Goal: Use online tool/utility: Use online tool/utility

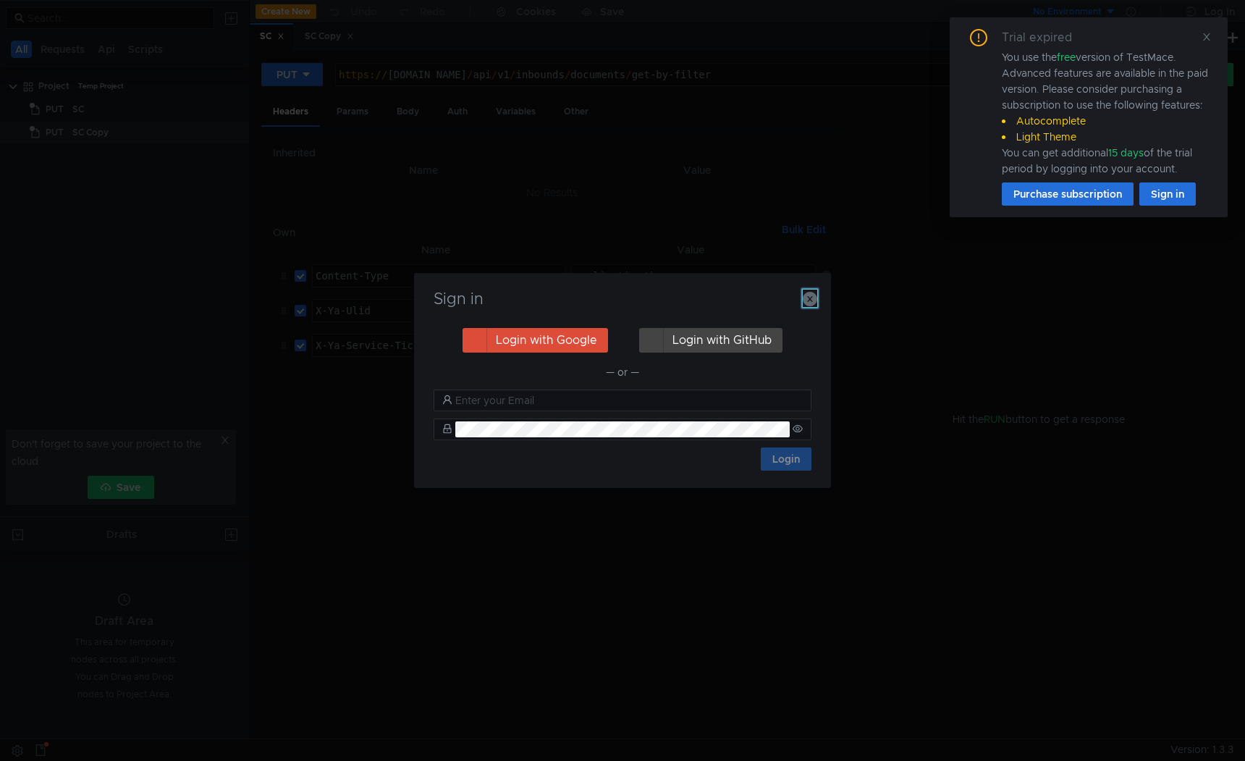
click at [811, 295] on icon "button" at bounding box center [810, 299] width 14 height 14
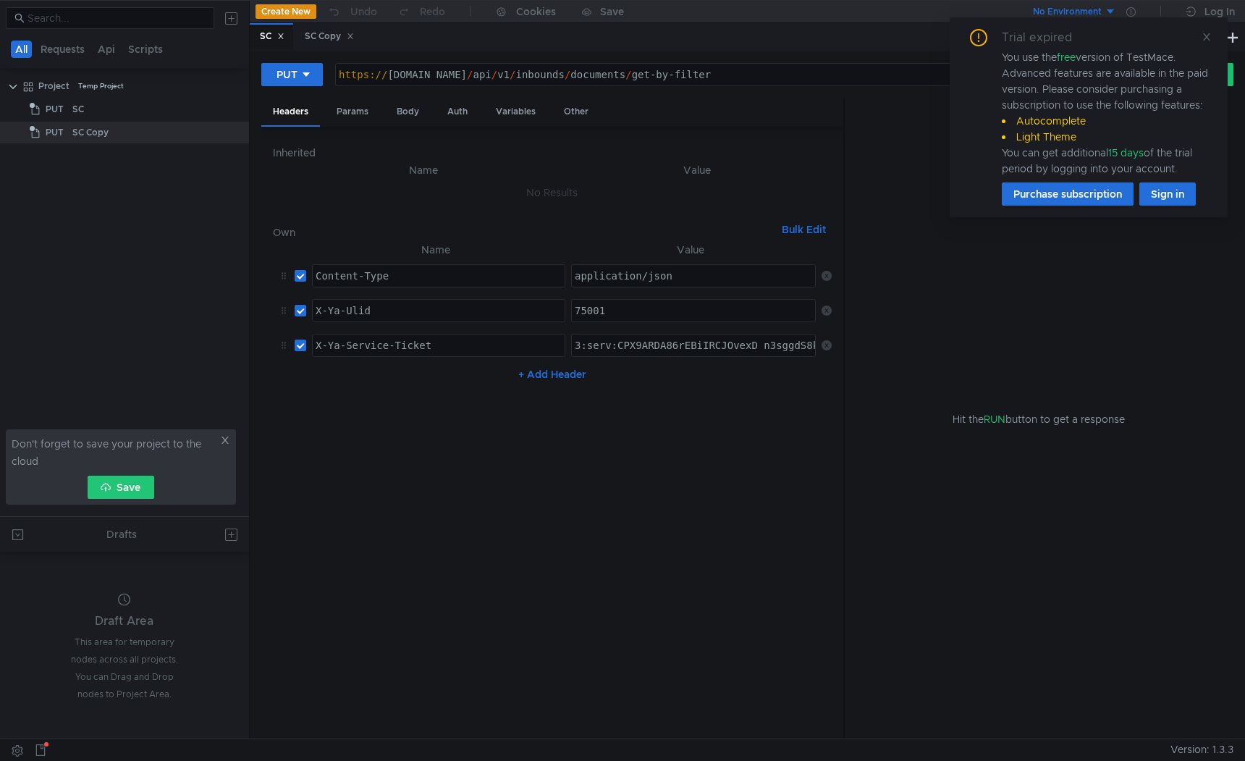
click at [398, 77] on div "https:// sc-int-0.vs.market.yandex.net / api / v1 / inbounds / documents / get-…" at bounding box center [734, 86] width 797 height 35
click at [98, 140] on div "SC Copy" at bounding box center [90, 133] width 36 height 22
click at [399, 77] on div "https:// sc-int-0.vs.market.yandex.net / api / v1 / inbounds / documents / get-…" at bounding box center [734, 86] width 797 height 35
type textarea "https://pvz-int.vs.market.yandex.net/api/v1/inbounds/documents/get-by-filter"
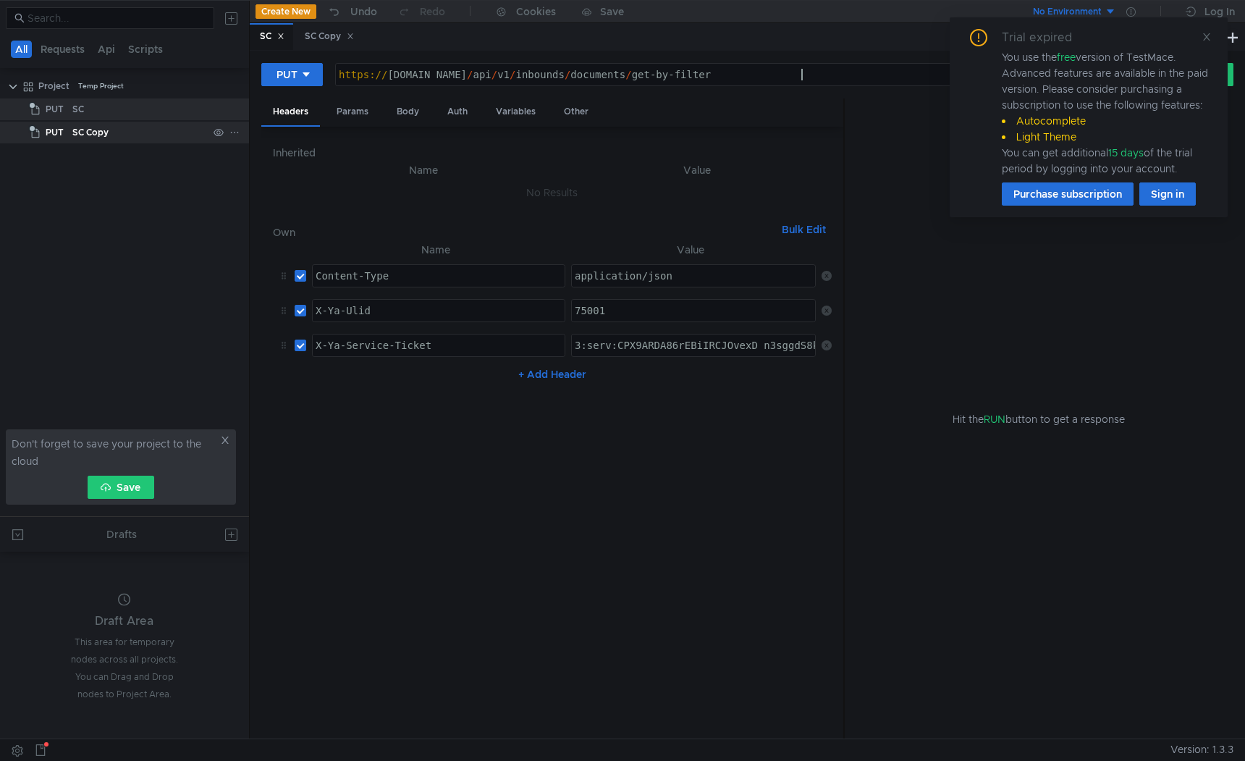
click at [99, 140] on div "SC Copy" at bounding box center [90, 133] width 36 height 22
click at [104, 118] on div "SC" at bounding box center [139, 109] width 135 height 22
click at [98, 135] on div "SC Copy" at bounding box center [90, 133] width 36 height 22
click at [274, 33] on div "SC" at bounding box center [272, 36] width 25 height 15
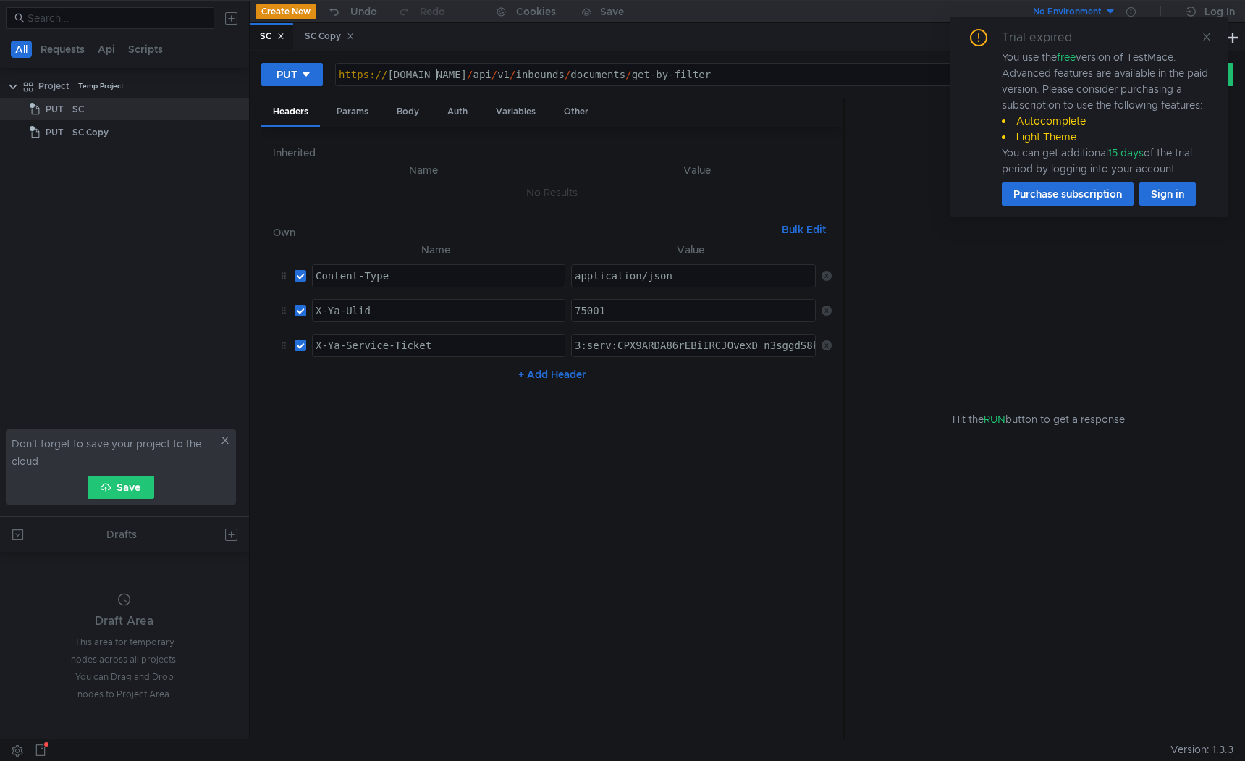
click at [434, 77] on div "https:// pvz-int.vs.market.yandex.net / api / v1 / inbounds / documents / get-b…" at bounding box center [734, 86] width 797 height 35
drag, startPoint x: 588, startPoint y: 77, endPoint x: 866, endPoint y: 77, distance: 277.2
click at [866, 77] on div "https:// pvz-int.tst.vs.market.yandex.net / api / v1 / inbounds / documents / g…" at bounding box center [734, 86] width 797 height 35
paste textarea "/lms/pickup_point"
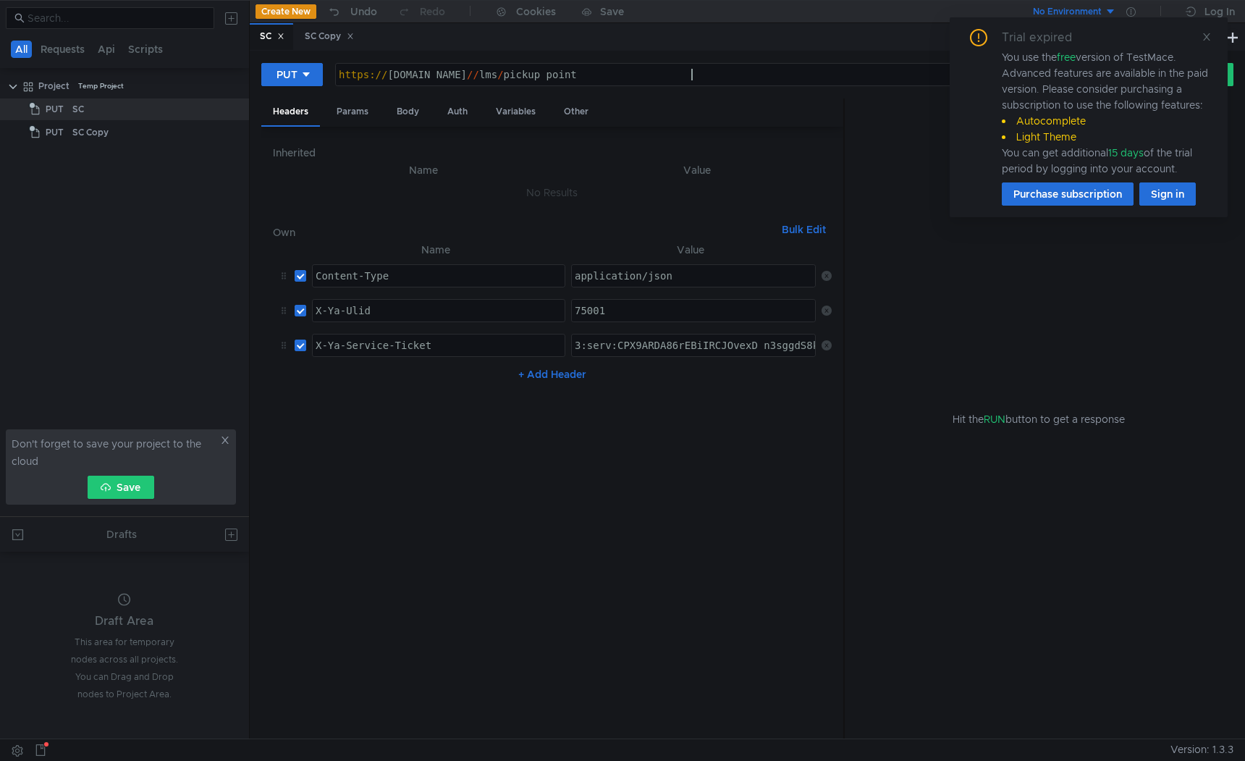
click at [593, 77] on div "https:// pvz-int.tst.vs.market.yandex.net // lms / pickup_point" at bounding box center [734, 86] width 797 height 35
click at [704, 74] on div "https:// pvz-int.tst.vs.market.yandex.net / lms / pickup_point /" at bounding box center [734, 86] width 797 height 35
paste textarea "/skip-shipment-eact"
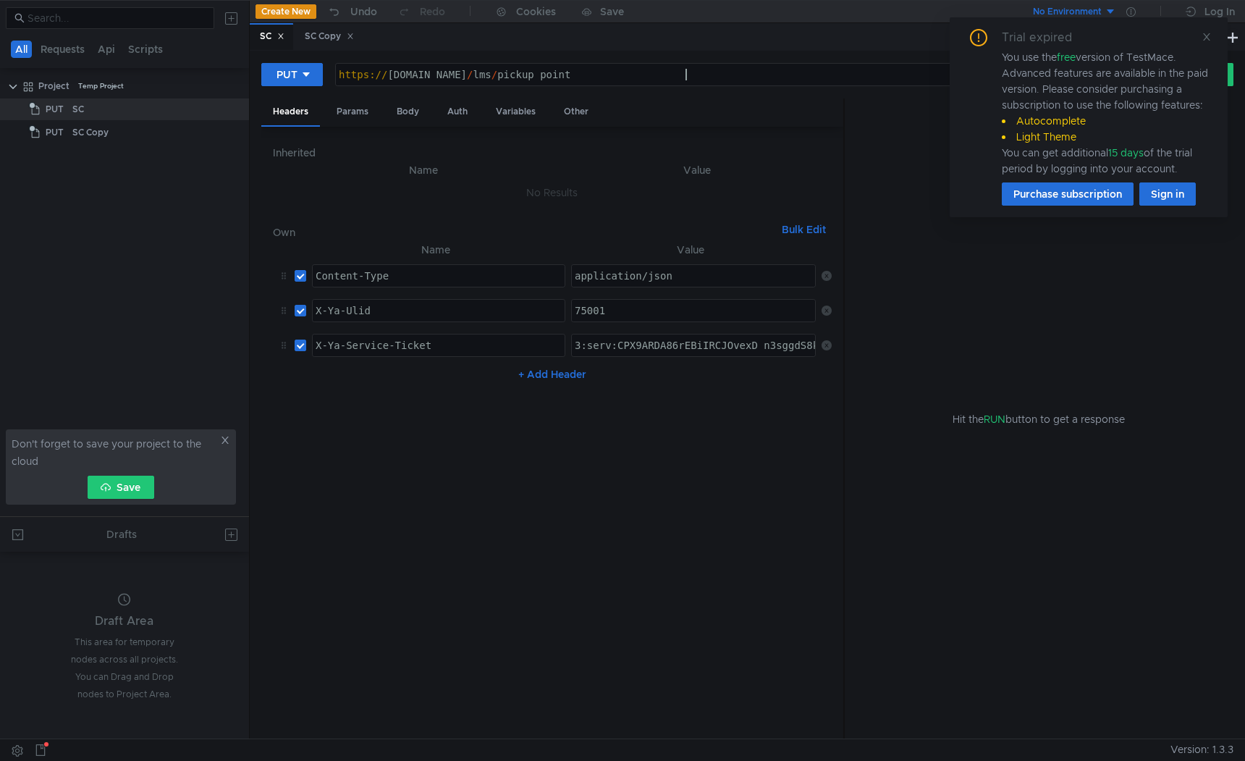
type textarea "[URL][DOMAIN_NAME]"
click at [305, 312] on input "checkbox" at bounding box center [301, 311] width 12 height 12
checkbox input "false"
click at [302, 342] on input "checkbox" at bounding box center [301, 345] width 12 height 12
checkbox input "false"
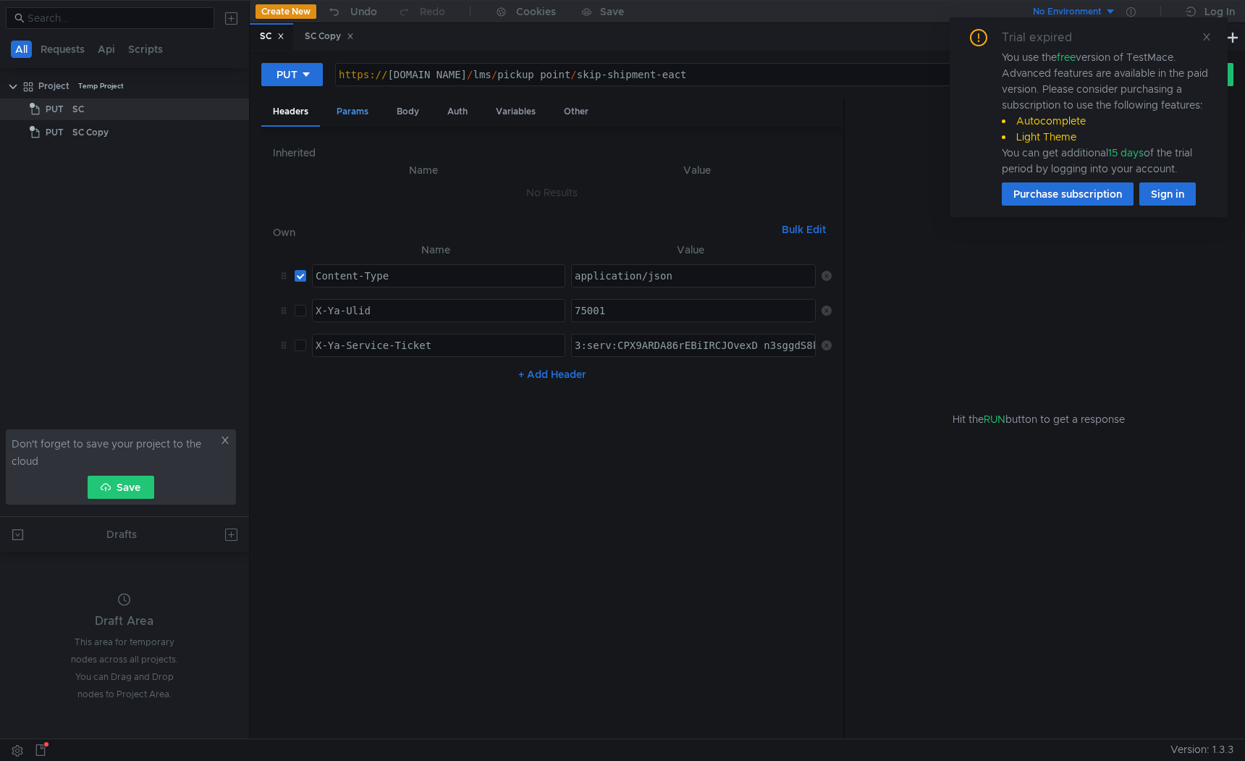
click at [360, 116] on div "Params" at bounding box center [352, 111] width 55 height 27
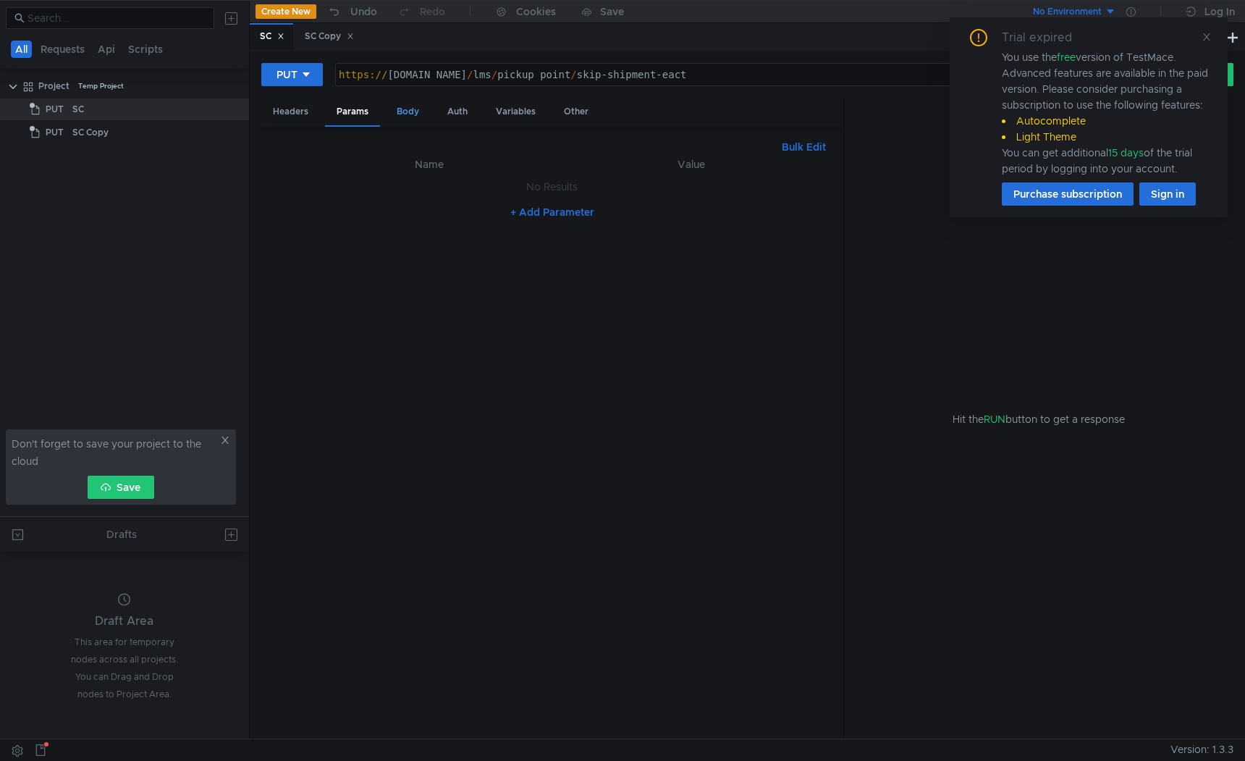
click at [417, 112] on div "Body" at bounding box center [408, 111] width 46 height 27
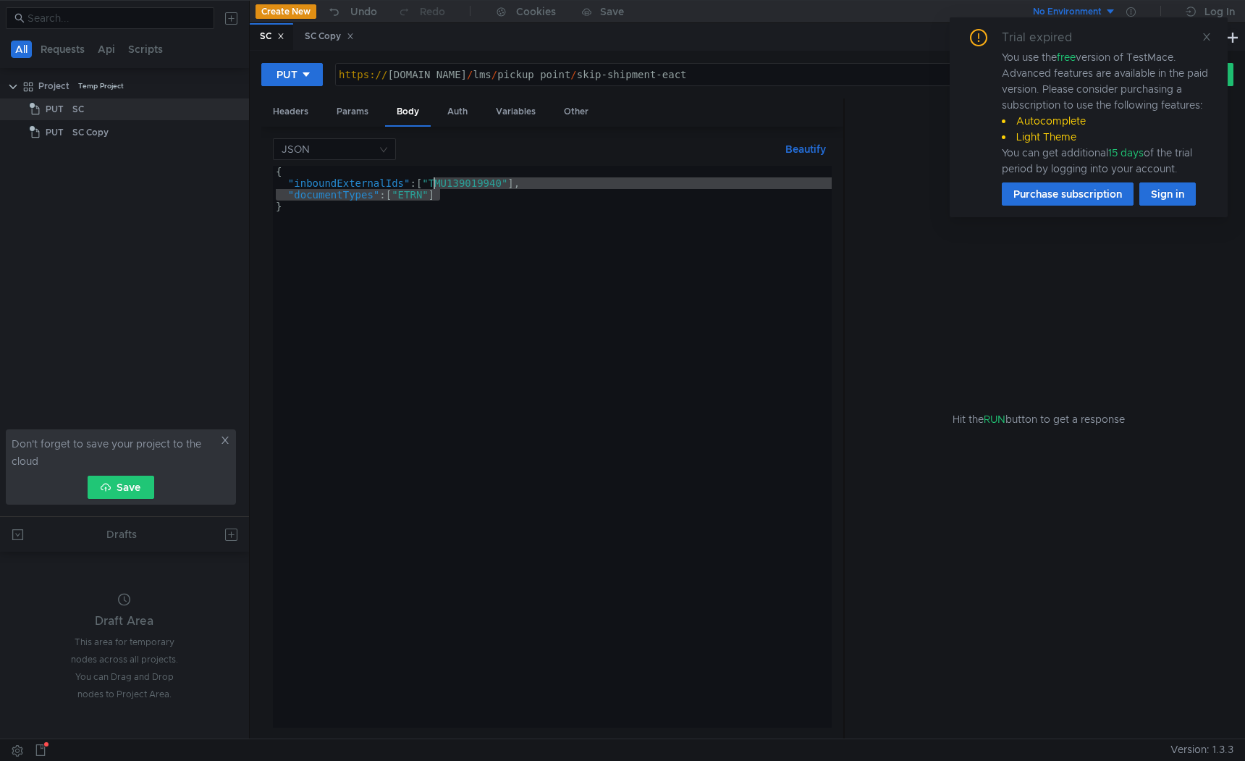
drag, startPoint x: 457, startPoint y: 197, endPoint x: 433, endPoint y: 183, distance: 27.6
click at [433, 183] on div "{ "inboundExternalIds" : [ "TMU139019940" ] , "documentTypes" : [ "ETRN" ] }" at bounding box center [552, 458] width 559 height 585
paste textarea "id"
click at [298, 187] on div "{ "inboundExternalIds" : [ "i }" at bounding box center [552, 458] width 559 height 585
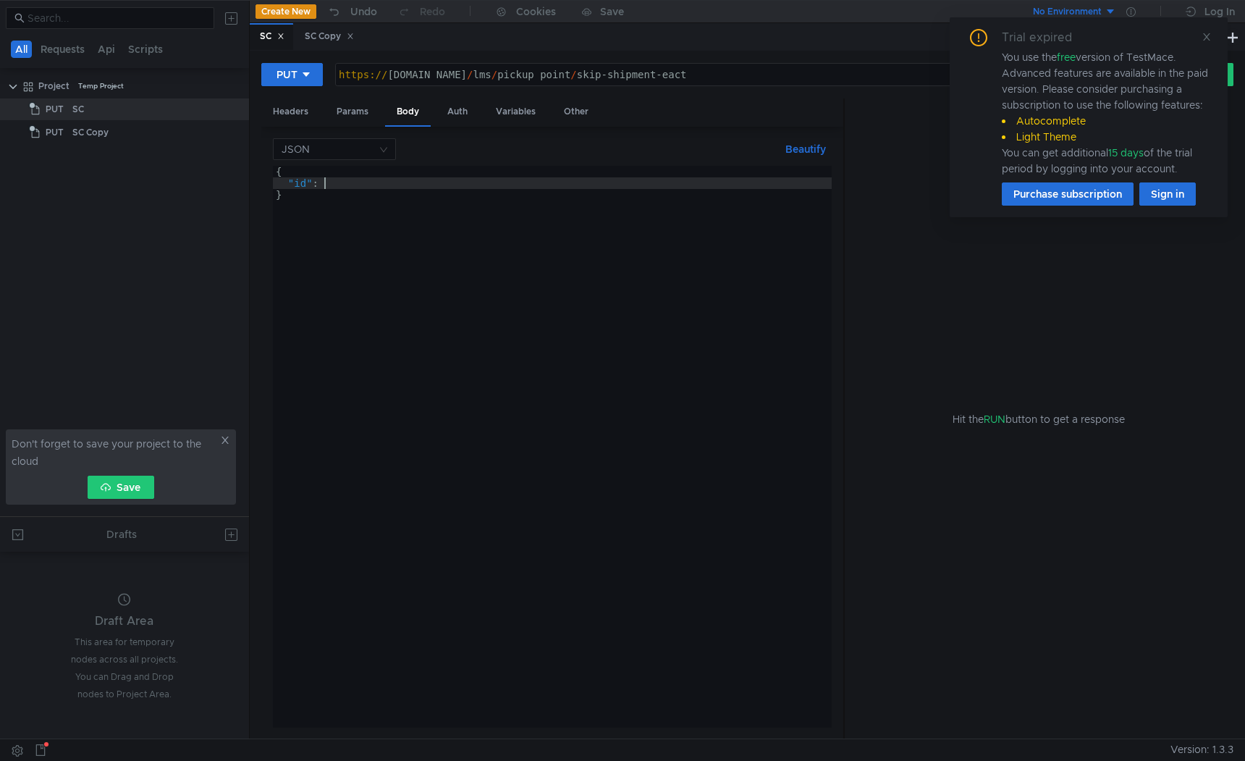
scroll to position [0, 3]
click at [345, 179] on div "{ "id" : }" at bounding box center [552, 458] width 559 height 585
type textarea ""id": 476"
click at [310, 74] on icon at bounding box center [306, 74] width 10 height 10
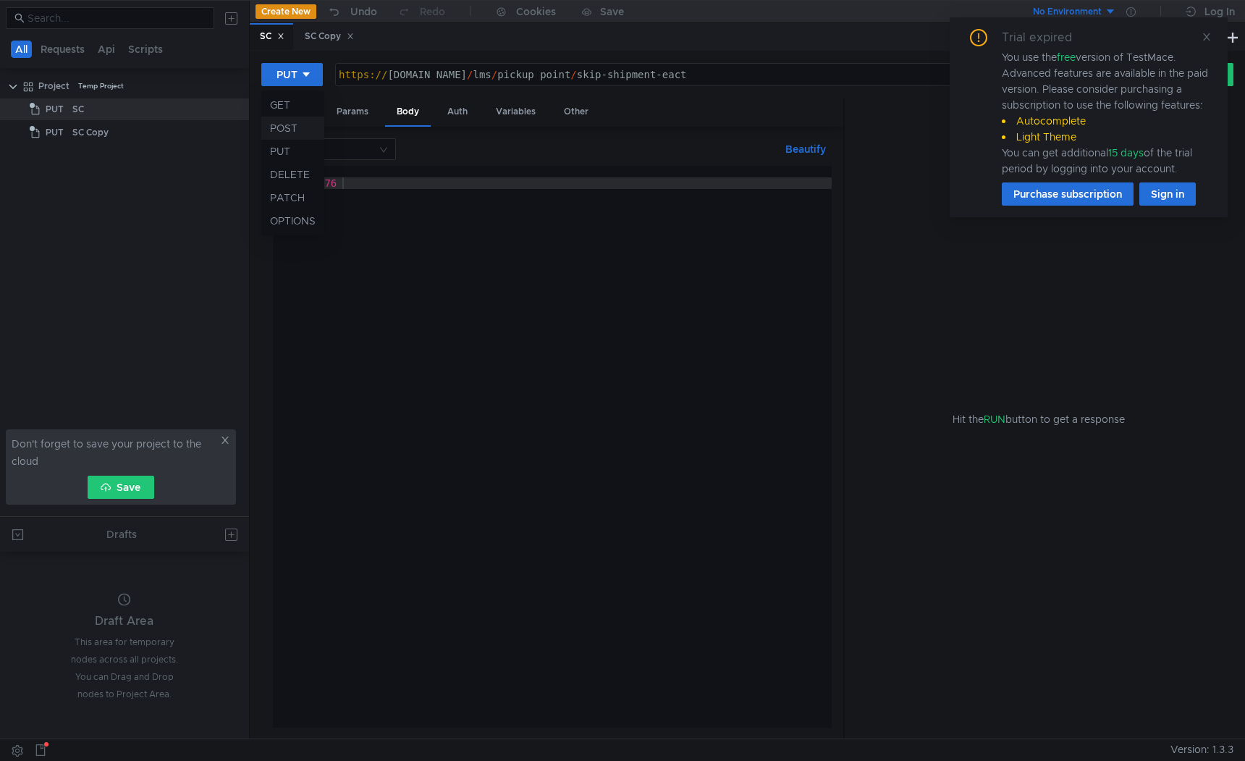
click at [295, 124] on li "POST" at bounding box center [292, 128] width 63 height 23
click at [292, 76] on div "POST" at bounding box center [290, 75] width 28 height 16
click at [594, 287] on div at bounding box center [622, 380] width 1245 height 761
click at [1205, 37] on div "Create New Scratch" at bounding box center [1164, 34] width 109 height 25
click at [1213, 33] on div "Trial expired You use the free version of TestMace. Advanced features are avail…" at bounding box center [1089, 117] width 278 height 200
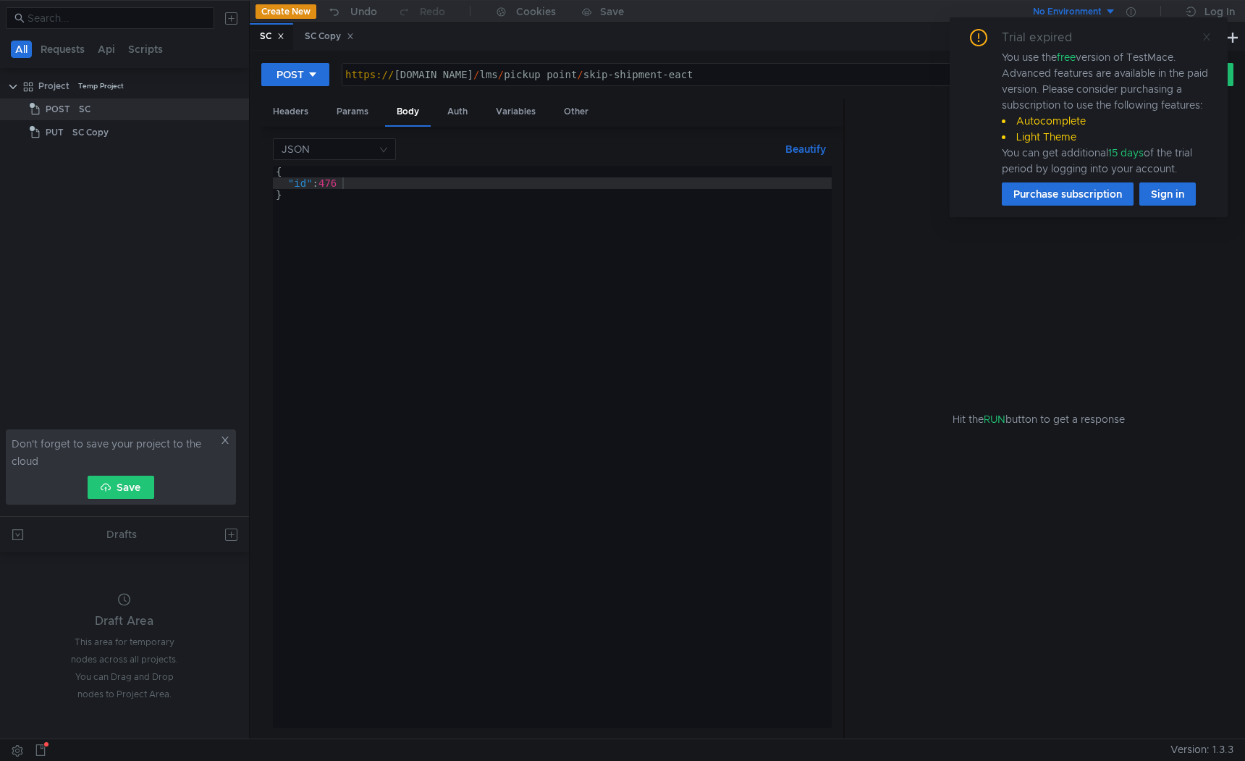
click at [1209, 33] on icon at bounding box center [1206, 37] width 10 height 10
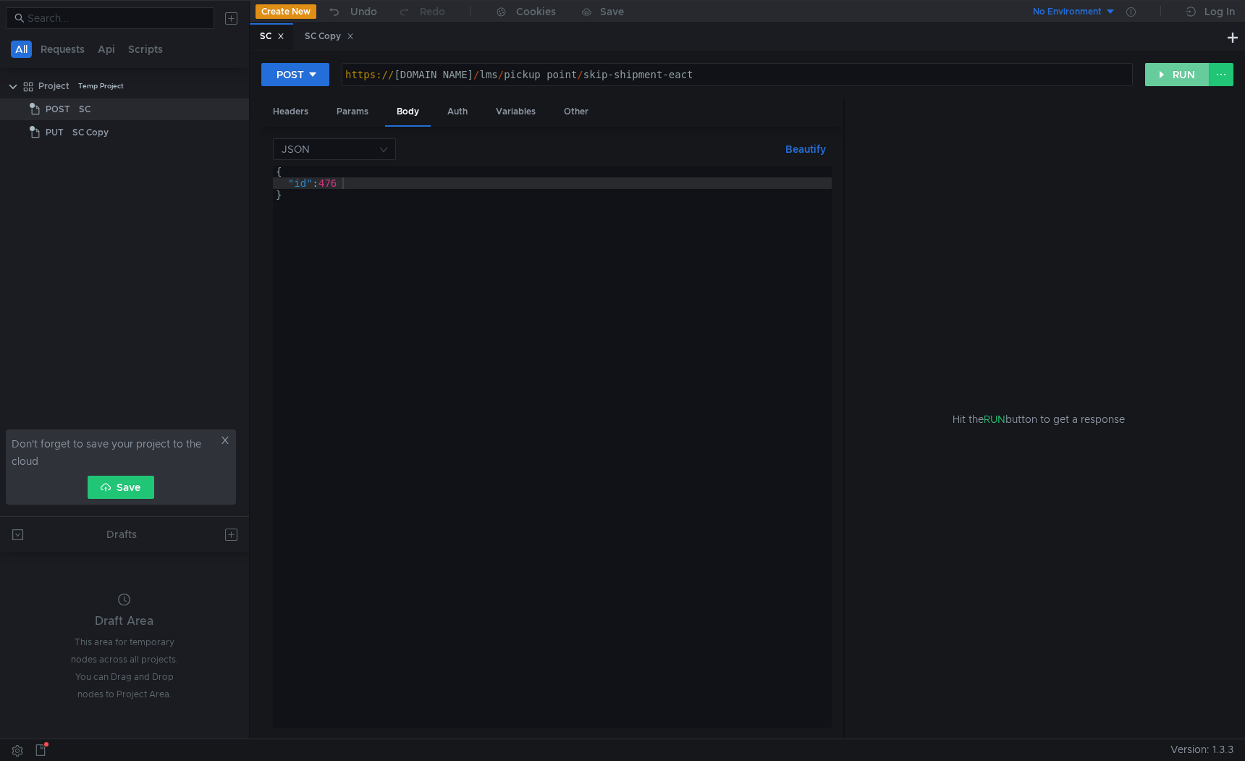
click at [1184, 73] on button "RUN" at bounding box center [1177, 74] width 64 height 23
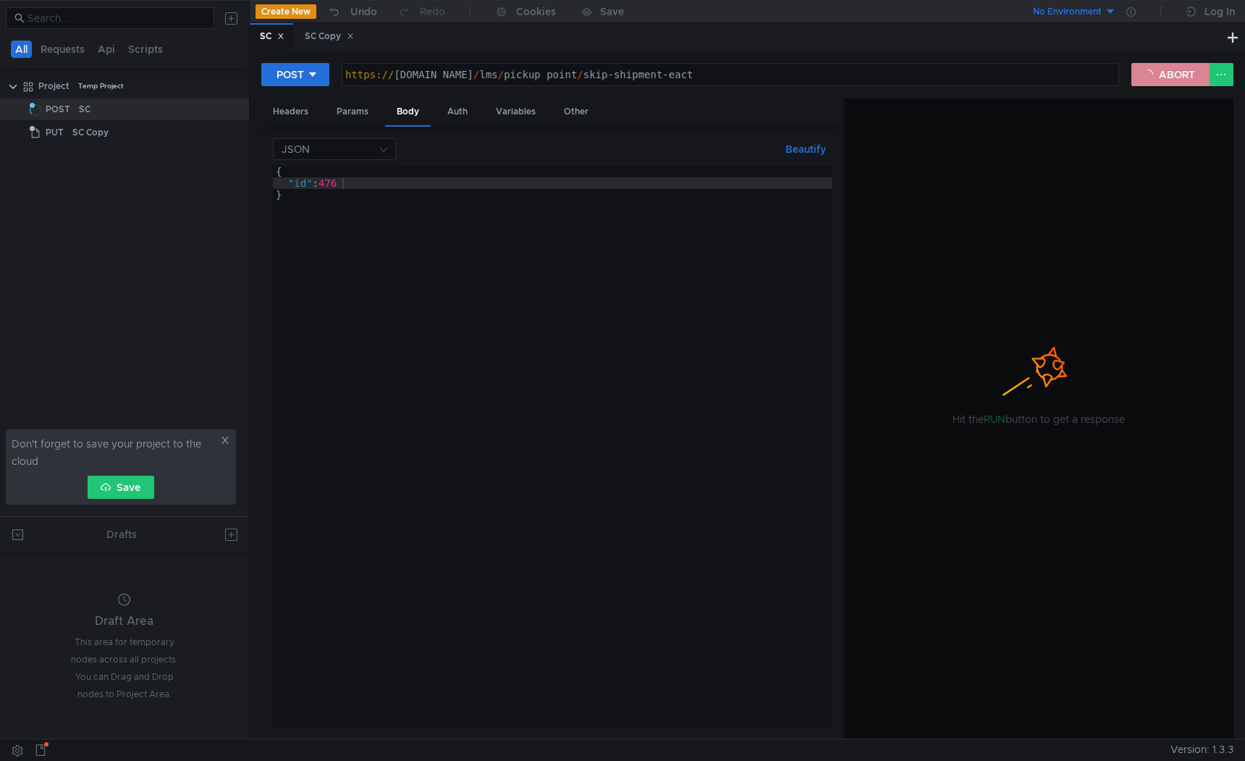
click at [1180, 74] on button "ABORT" at bounding box center [1170, 74] width 78 height 23
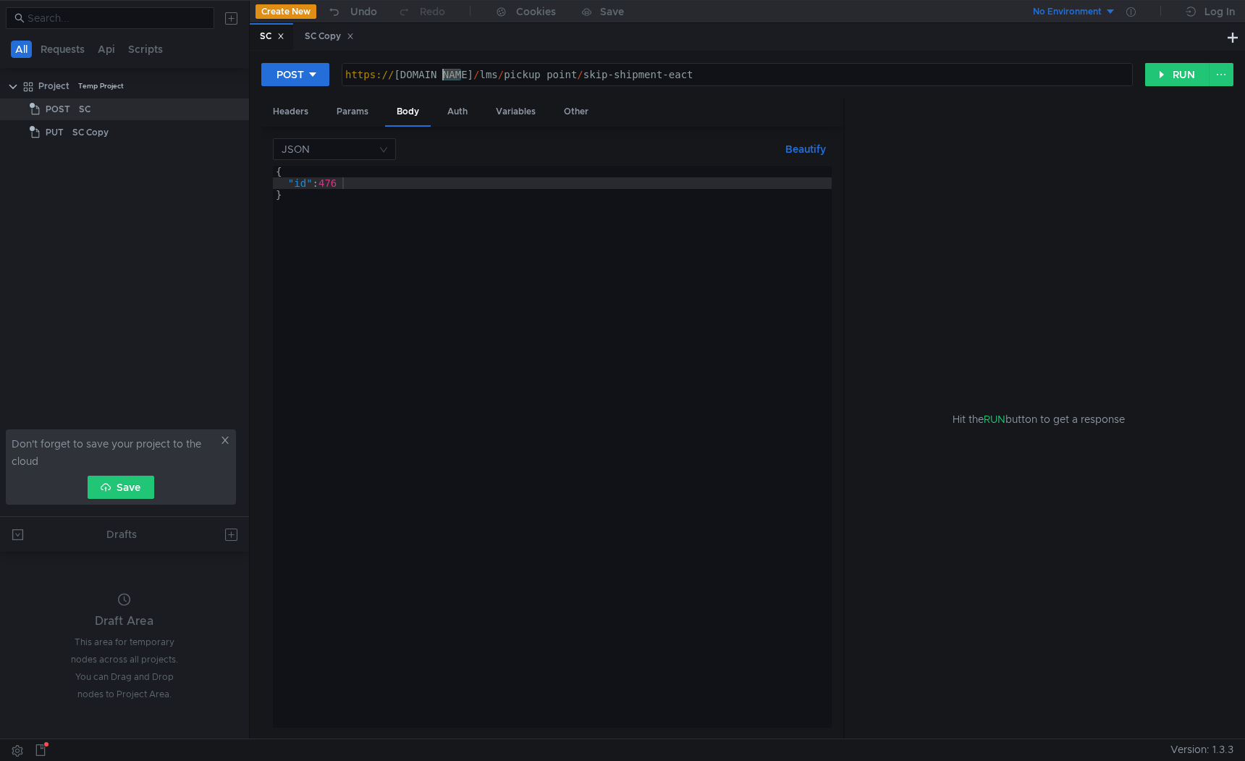
drag, startPoint x: 460, startPoint y: 76, endPoint x: 444, endPoint y: 76, distance: 15.9
click at [444, 76] on div "https:// [DOMAIN_NAME] / lms / pickup_point / skip-shipment-eact" at bounding box center [737, 86] width 790 height 35
paste textarea "tst"
click at [1169, 74] on button "RUN" at bounding box center [1177, 74] width 64 height 23
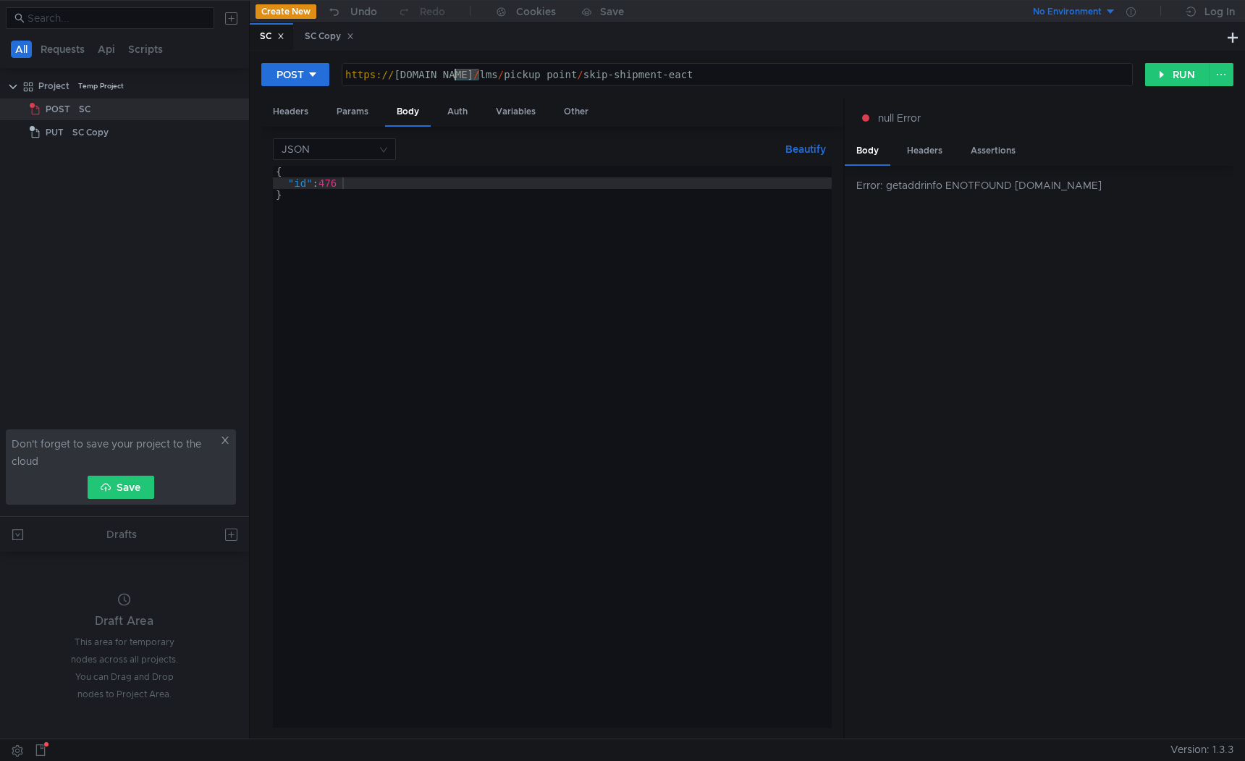
drag, startPoint x: 480, startPoint y: 75, endPoint x: 457, endPoint y: 75, distance: 23.2
click at [457, 75] on div "https:// pvz-int.vs.tst.market.yandex.net / lms / pickup_point / skip-shipment-…" at bounding box center [737, 86] width 790 height 35
click at [439, 73] on div "https:// pvz-int.vs.market.yandex.net / lms / pickup_point / skip-shipment-eact" at bounding box center [737, 86] width 790 height 35
paste textarea "tst."
type textarea "[URL][DOMAIN_NAME]"
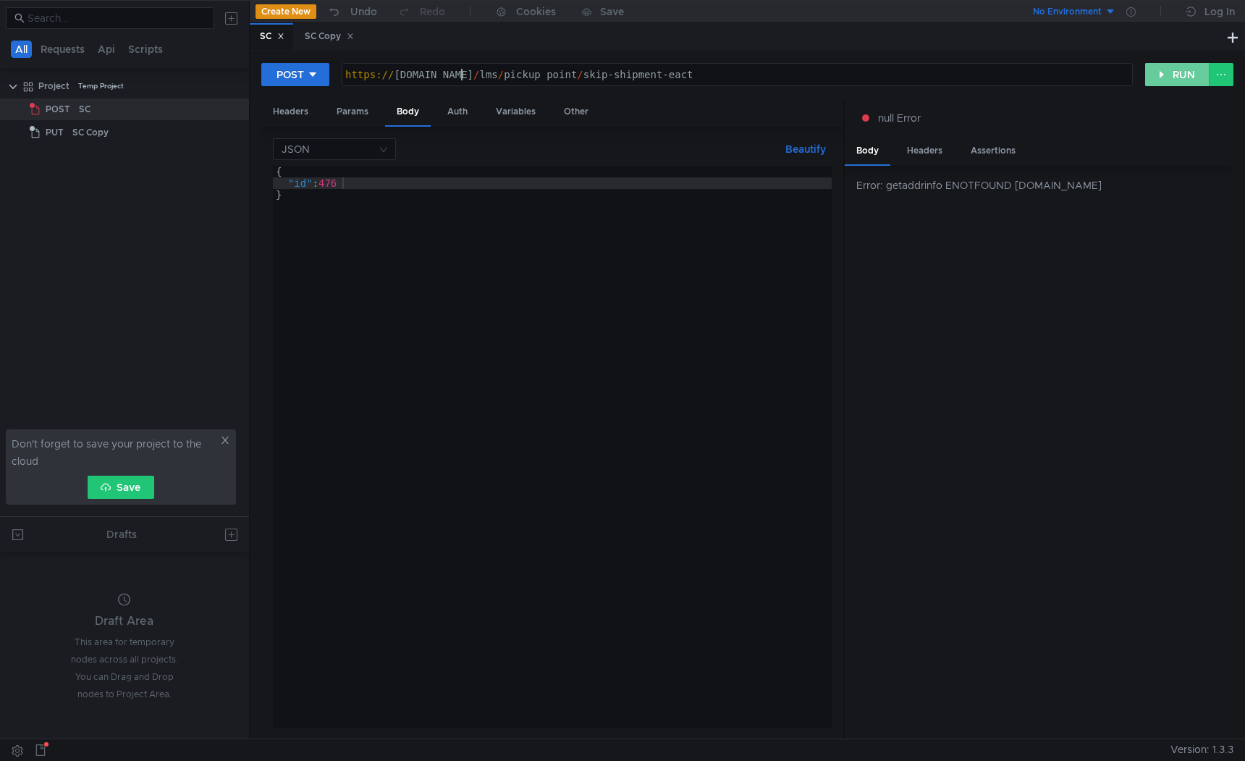
click at [1170, 70] on button "RUN" at bounding box center [1177, 74] width 64 height 23
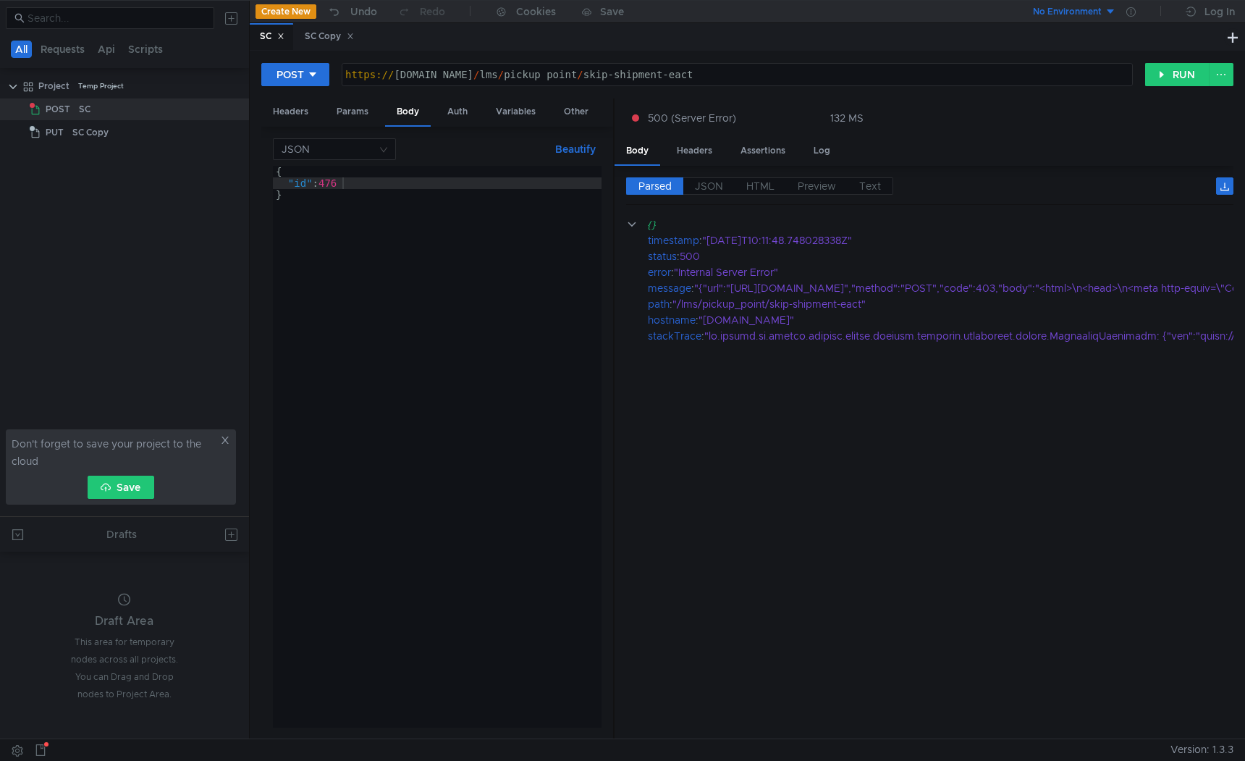
drag, startPoint x: 843, startPoint y: 290, endPoint x: 608, endPoint y: 300, distance: 235.4
click at [613, 300] on div at bounding box center [613, 418] width 1 height 641
click at [816, 178] on label "Preview" at bounding box center [813, 185] width 62 height 17
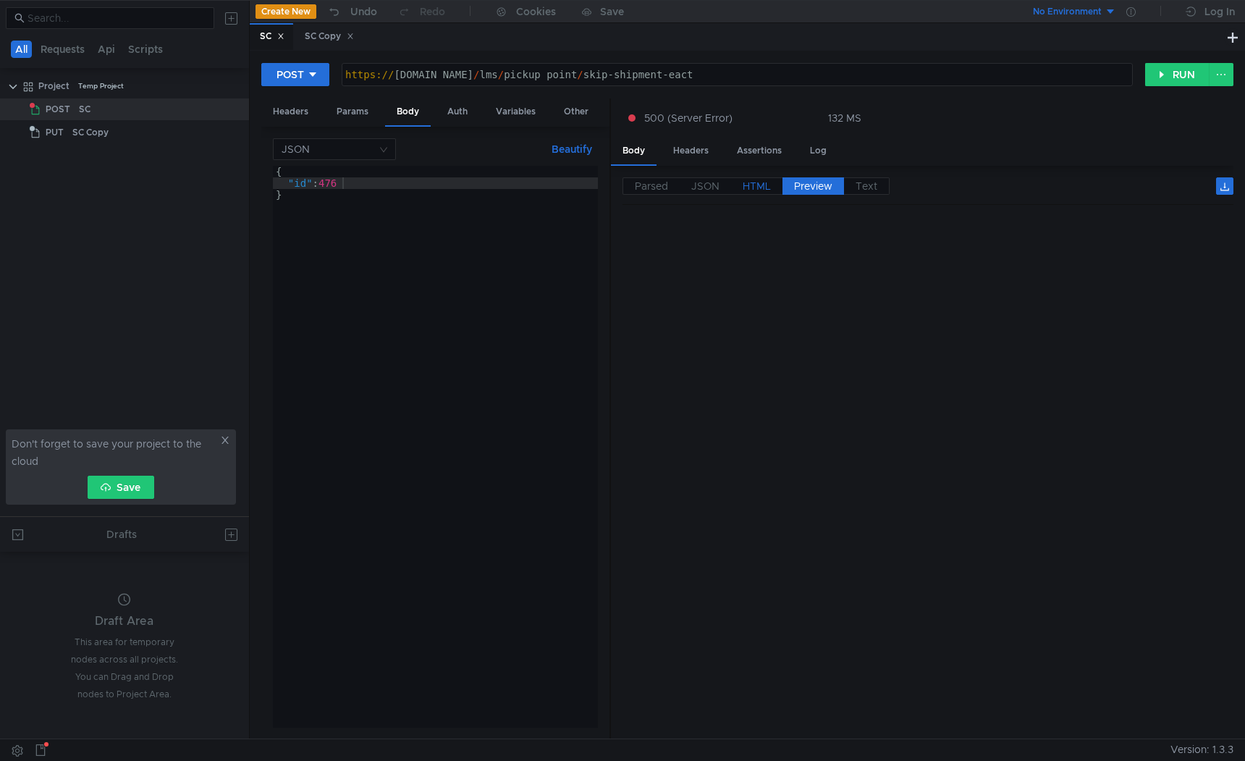
click at [748, 183] on span "HTML" at bounding box center [757, 185] width 28 height 13
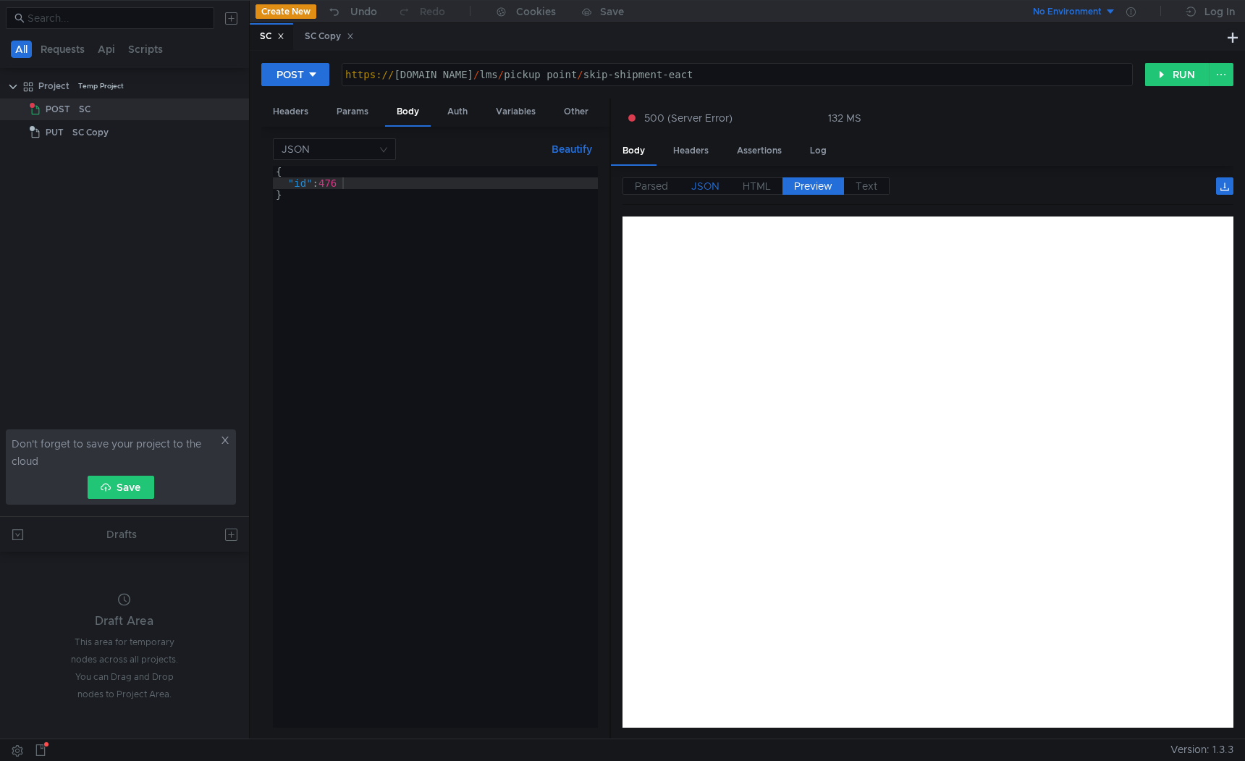
click at [697, 180] on span "JSON" at bounding box center [705, 185] width 28 height 13
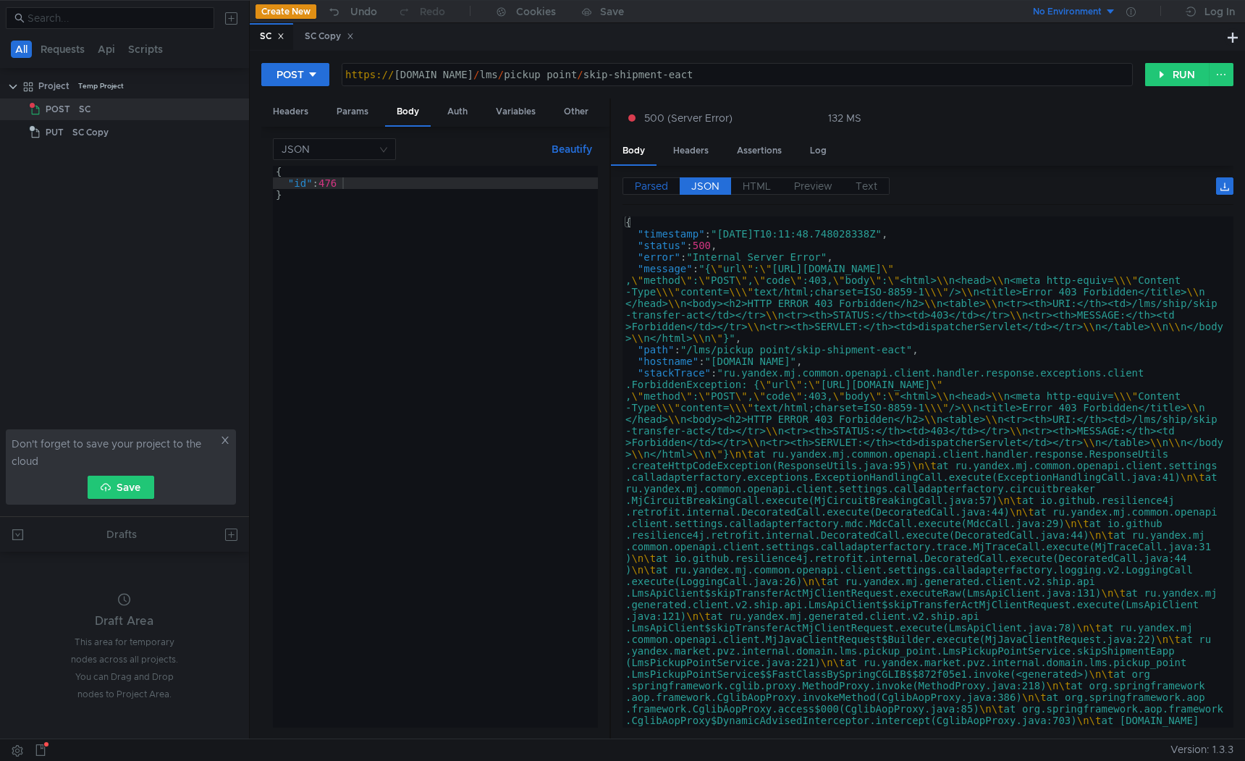
click at [651, 190] on span "Parsed" at bounding box center [651, 185] width 33 height 13
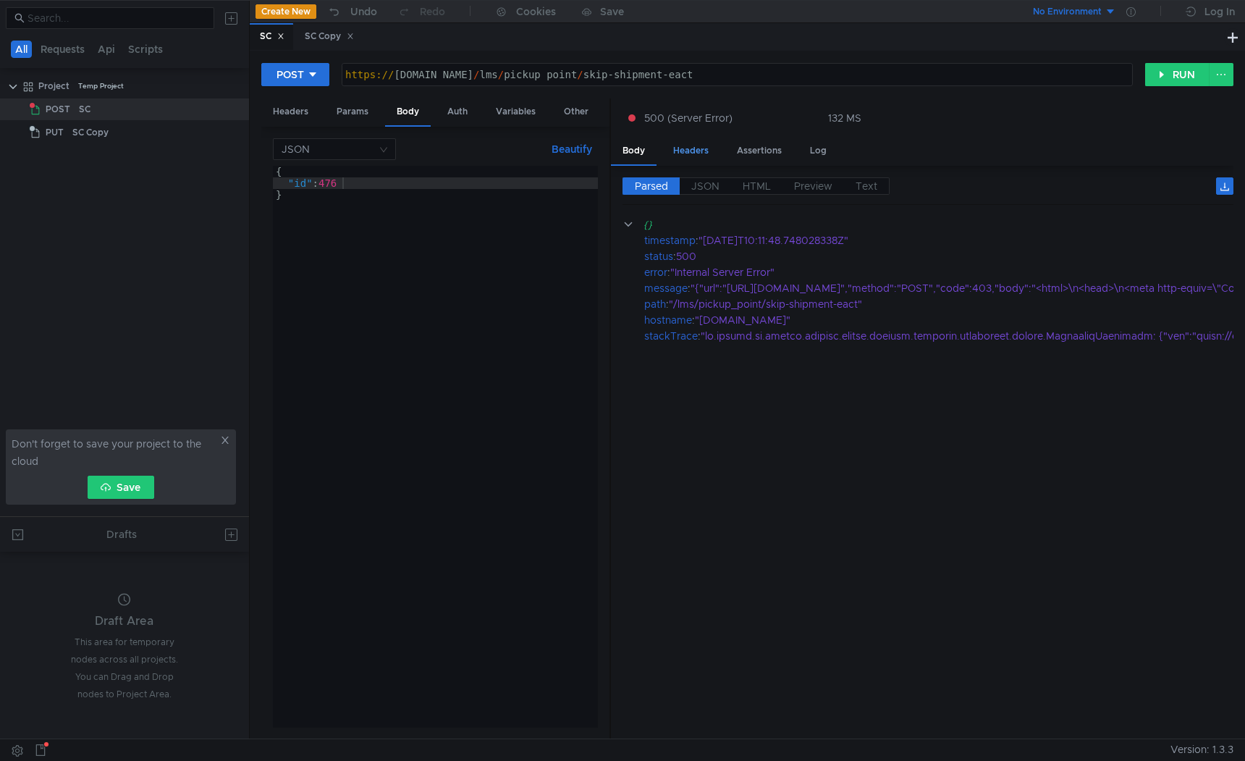
click at [698, 144] on div "Headers" at bounding box center [691, 151] width 59 height 27
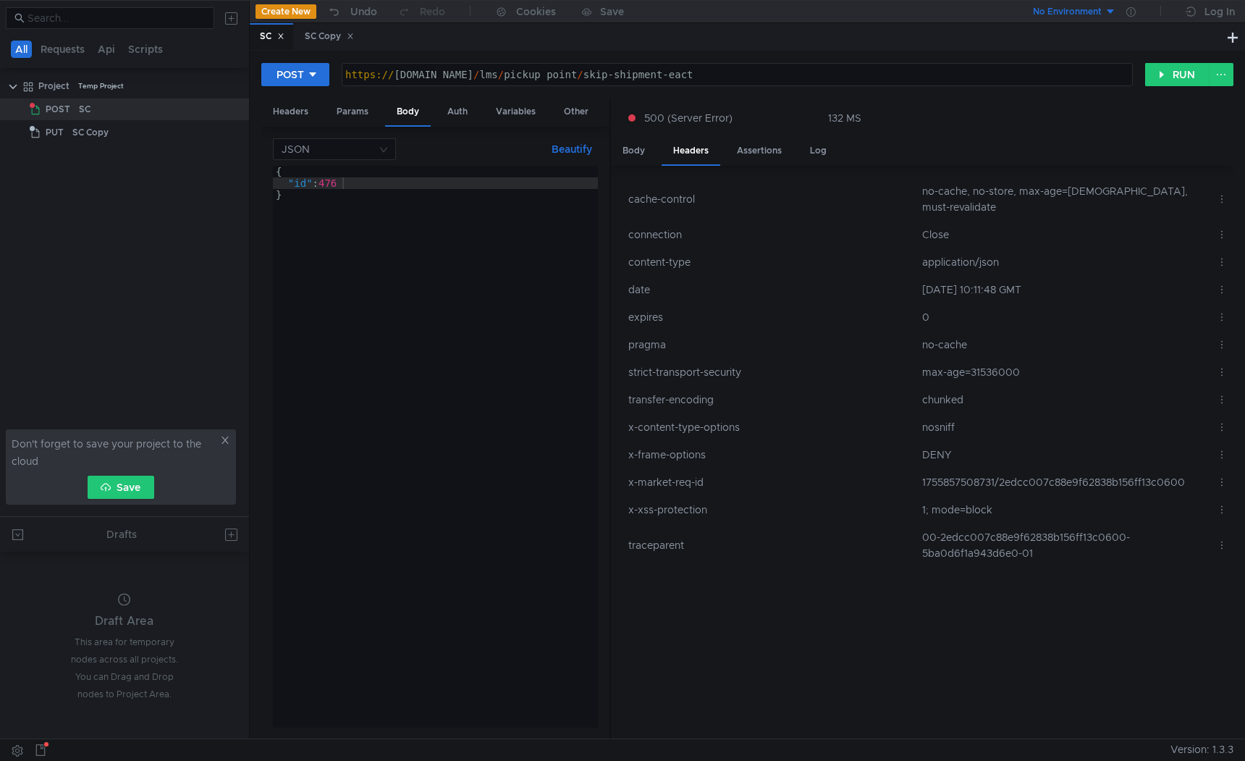
click at [948, 468] on td "1755857508731/2edcc007c88e9f62838b156ff13c0600" at bounding box center [1063, 482] width 295 height 28
copy tr "1755857508731/2edcc007c88e9f62838b156ff13c0600"
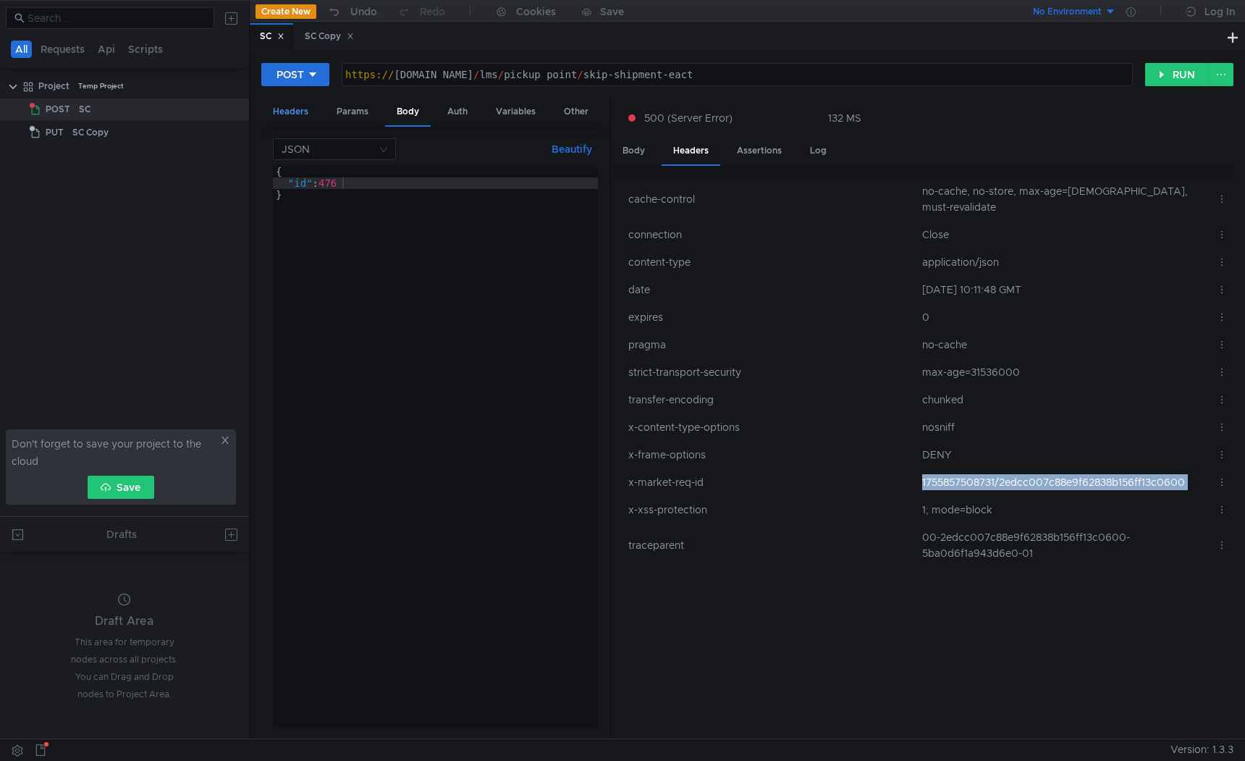
click at [304, 117] on div "Headers" at bounding box center [290, 111] width 59 height 27
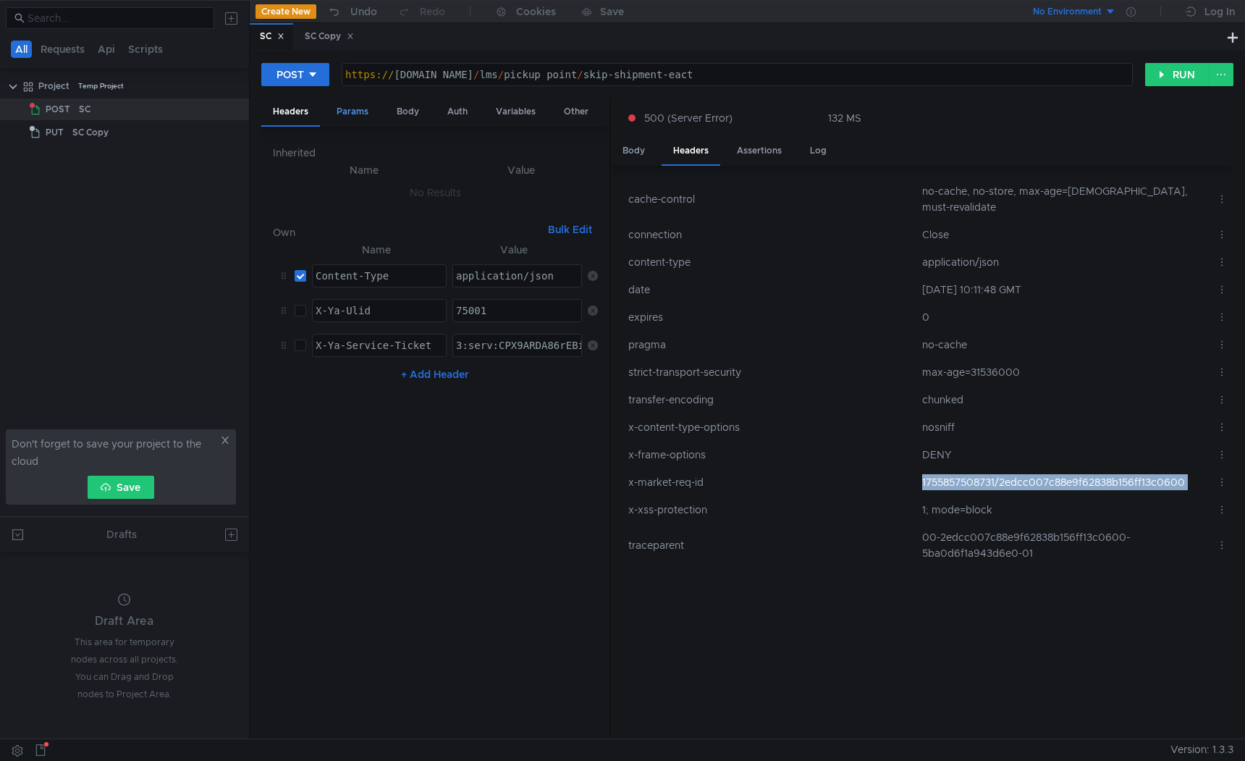
click at [350, 108] on div "Params" at bounding box center [352, 111] width 55 height 27
click at [305, 116] on div "Headers" at bounding box center [290, 111] width 59 height 27
click at [297, 348] on input "checkbox" at bounding box center [301, 345] width 12 height 12
checkbox input "true"
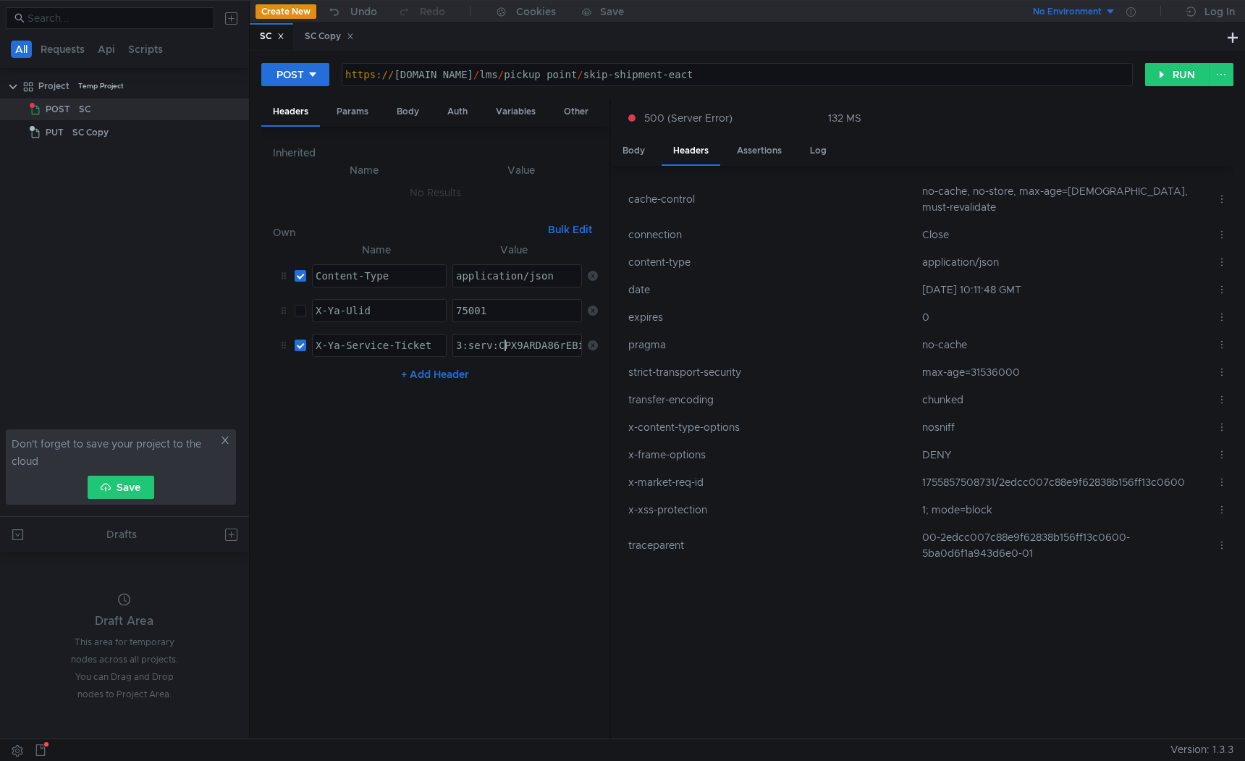
paste textarea "CP_-ARDq26PFBiIRCJWvexDzpX0ggdS8kaXU_gE:OIMTOAPlDqor5A8Pz1Ez0NAR_CNb2YFgcFuICxp…"
drag, startPoint x: 496, startPoint y: 349, endPoint x: 273, endPoint y: 335, distance: 223.3
click at [273, 335] on tr "X-Ya-Service-Ticket ההההההההההההההההההההההההההההההההההההההההההההההההההההההההההה…" at bounding box center [435, 345] width 325 height 35
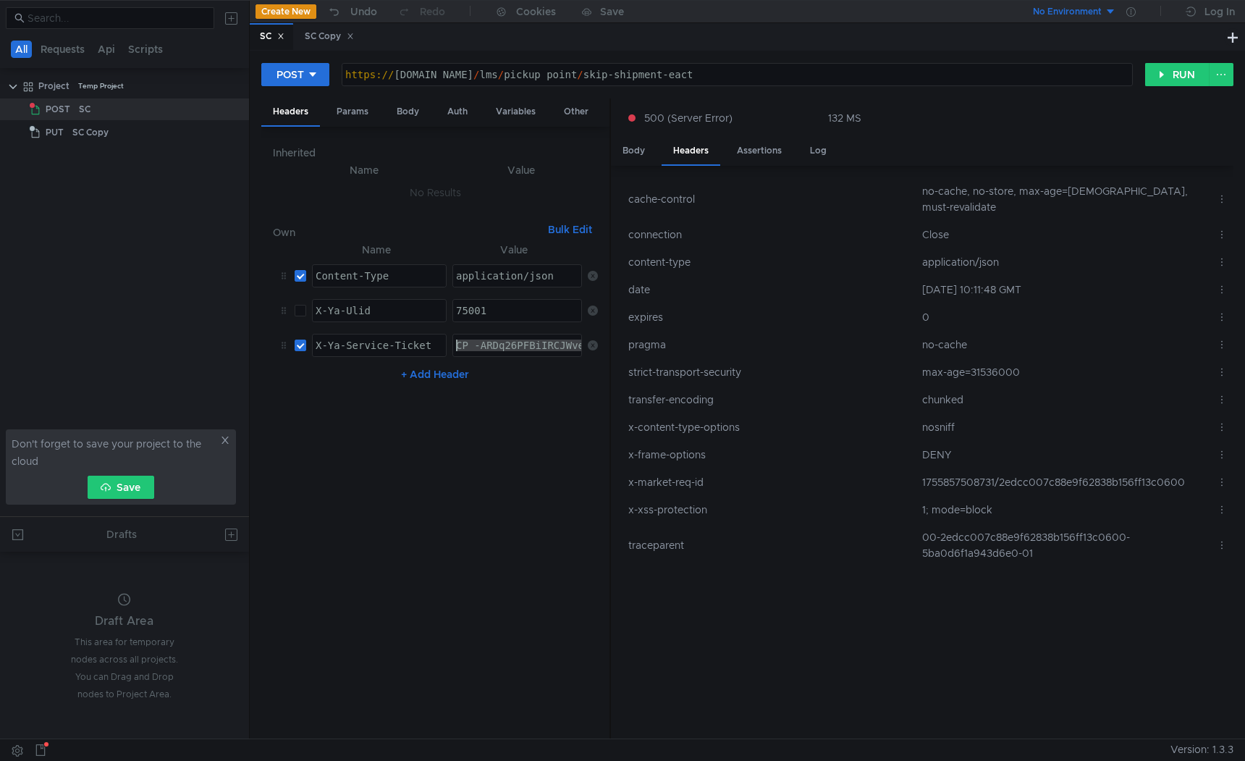
paste textarea "3:serv:"
type textarea "3:serv:CP_-ARDq26PFBiIRCJWvexDzpX0ggdS8kaXU_gE:OIMTOAPlDqor5A8Pz1Ez0NAR_CNb2YFg…"
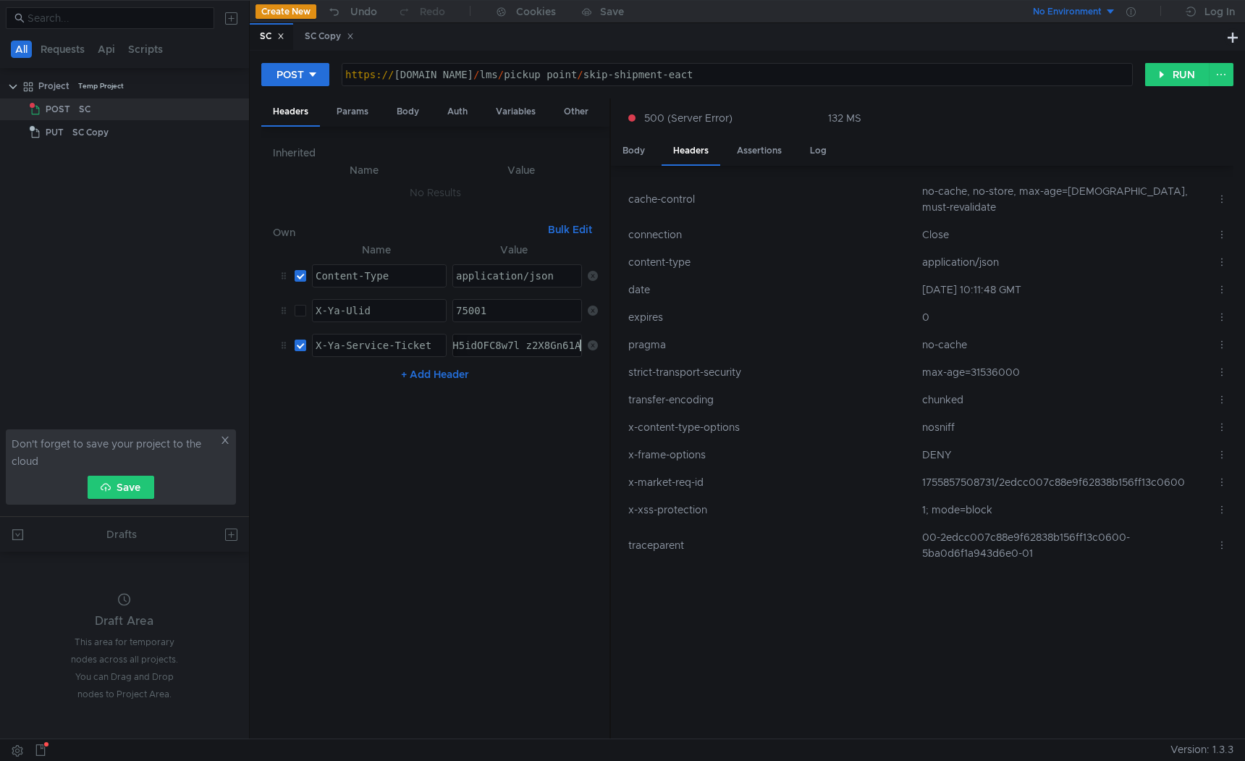
click at [476, 467] on nz-table "Name Value Content-Type ההההההההההההההההההההההההההההההההההההההההההההההההההההההה…" at bounding box center [435, 484] width 325 height 486
click at [1180, 83] on button "RUN" at bounding box center [1177, 74] width 64 height 23
click at [642, 153] on div "Body" at bounding box center [634, 151] width 46 height 27
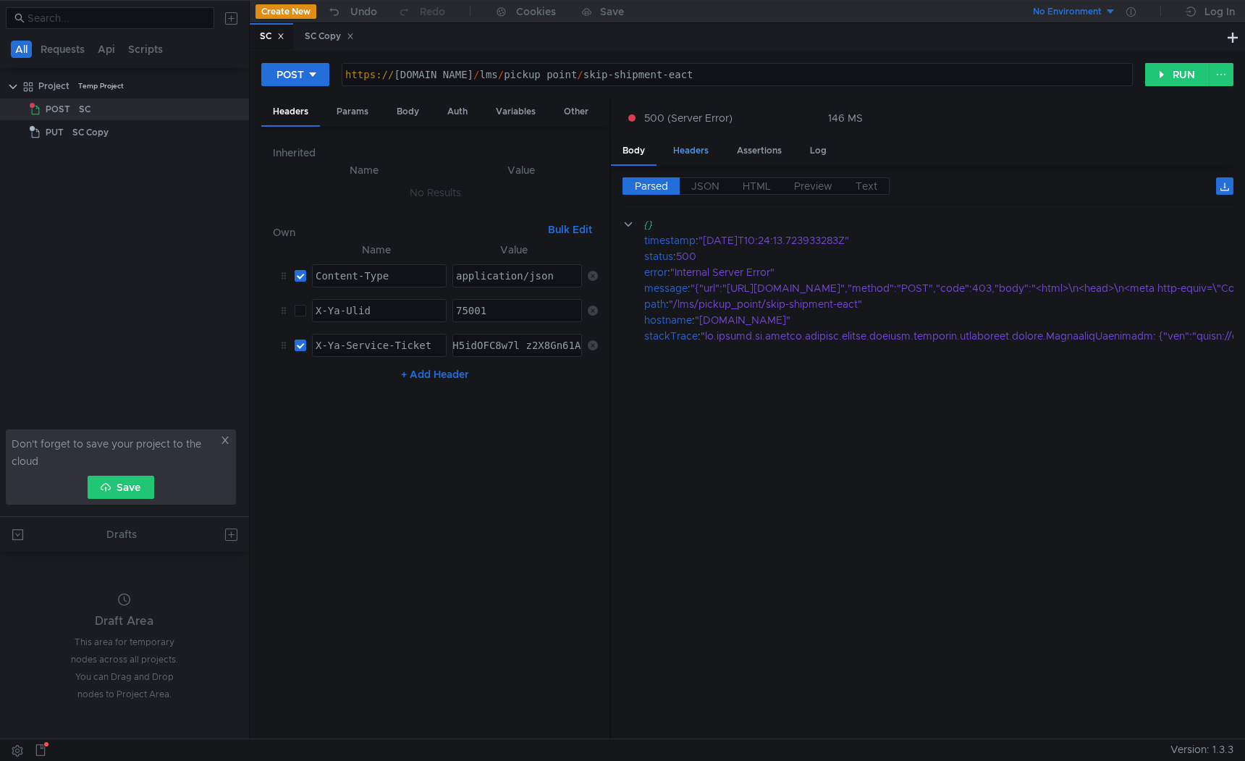
click at [687, 152] on div "Headers" at bounding box center [691, 151] width 59 height 27
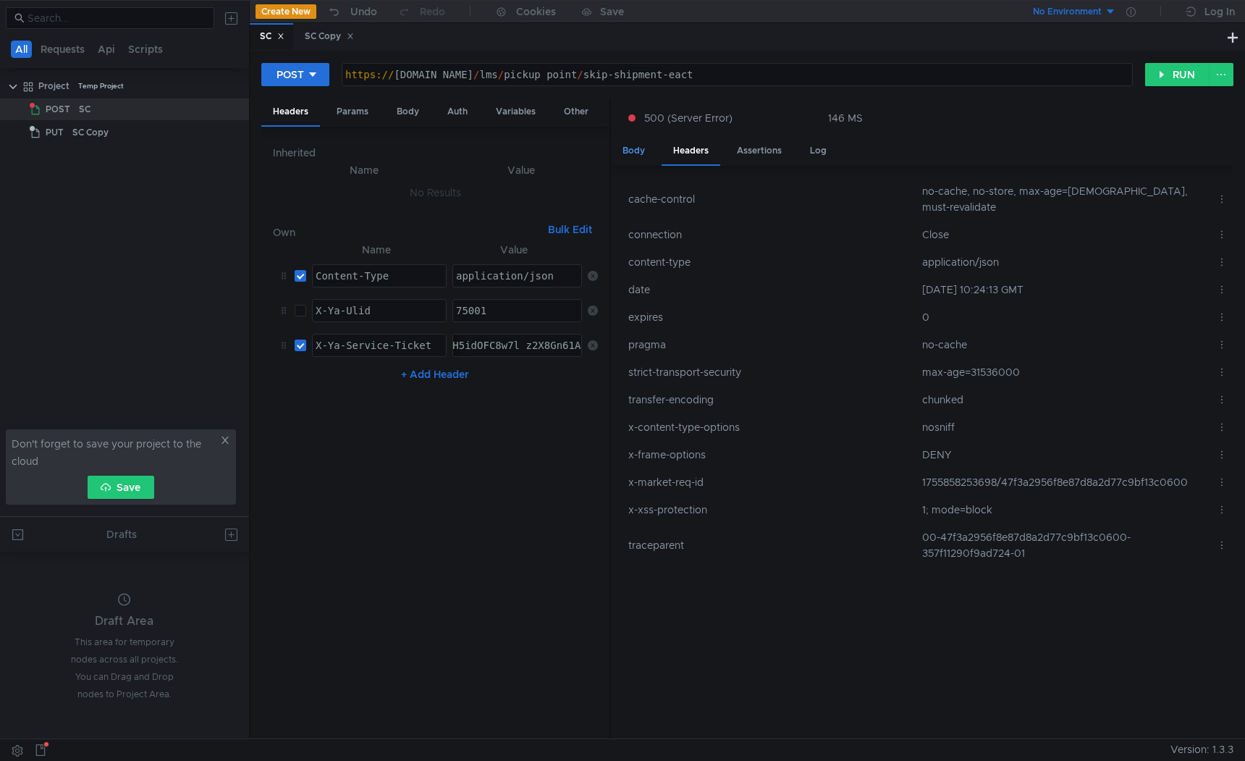
click at [633, 156] on div "Body" at bounding box center [634, 151] width 46 height 27
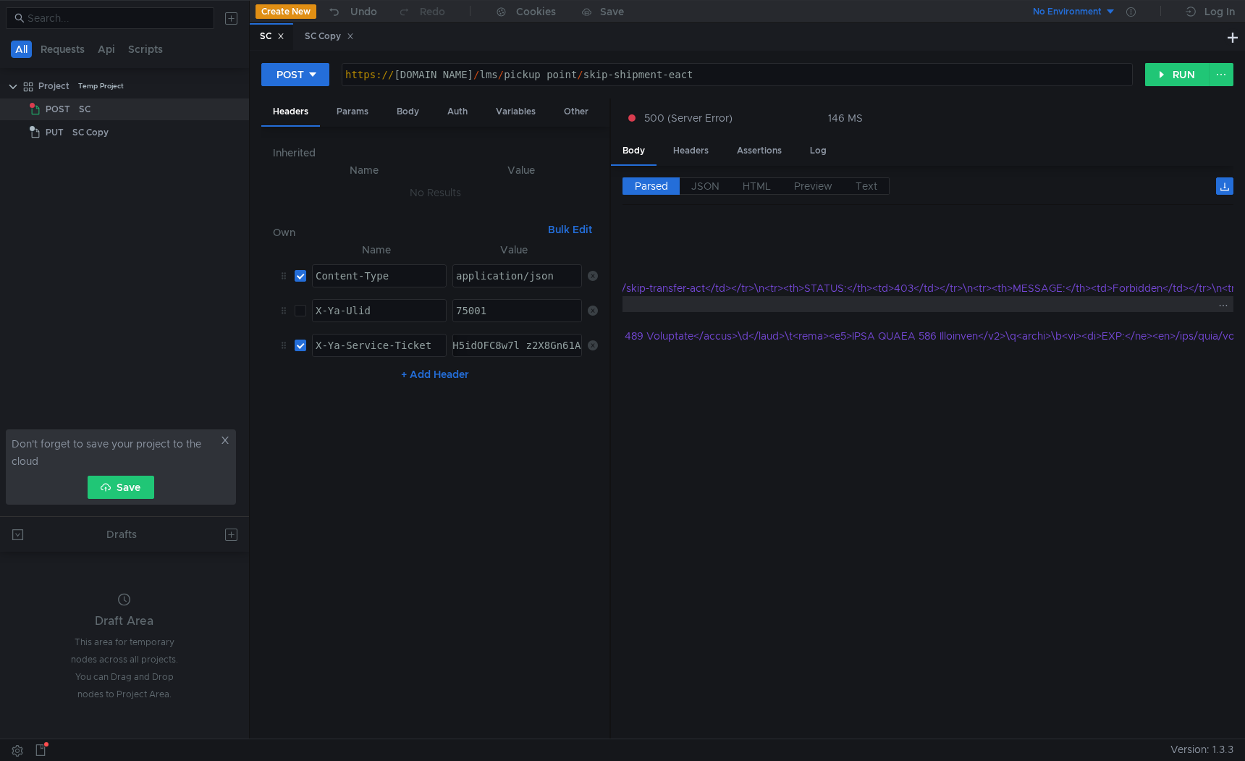
scroll to position [0, 1580]
click at [79, 131] on div "SC Copy" at bounding box center [90, 133] width 36 height 22
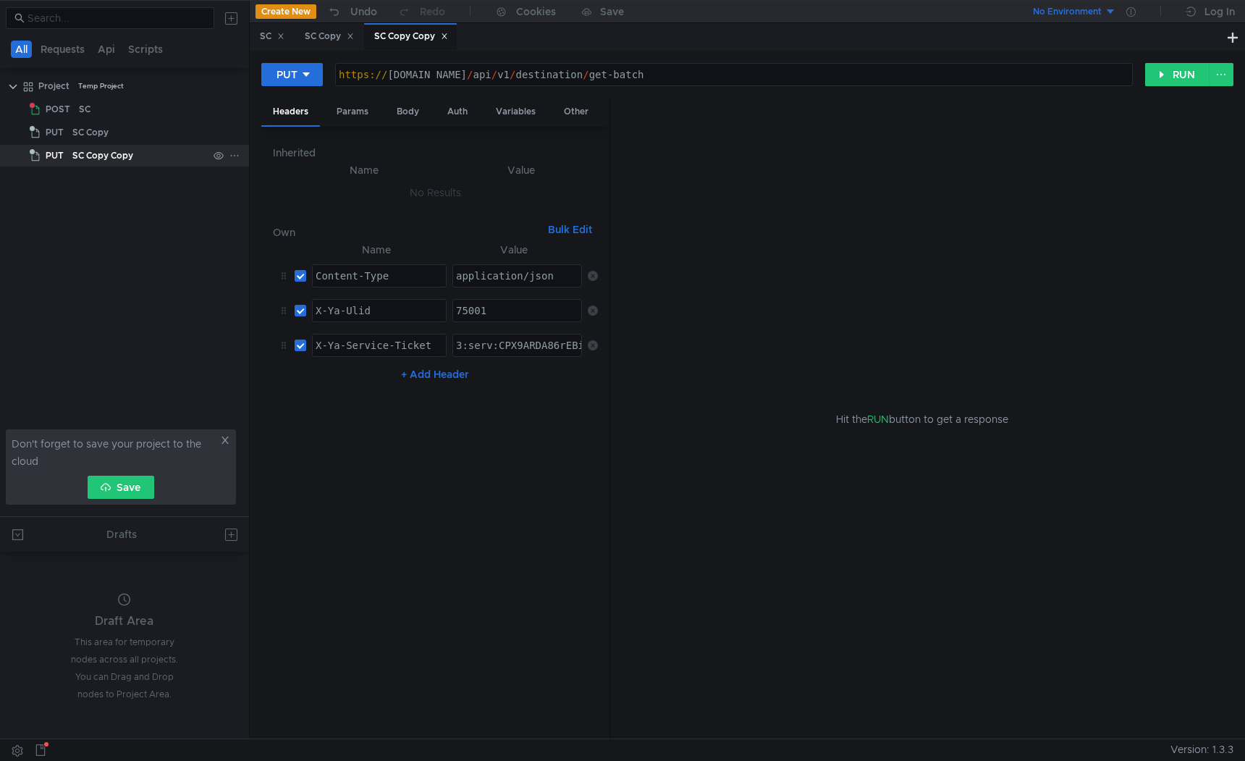
click at [103, 157] on div "SC Copy Copy" at bounding box center [102, 156] width 61 height 22
paste textarea "_-ARDq26PFBiIRCJWvexDzpX0ggdS8kaXU_gE:OIMTOAPlDqor5A8Pz1Ez0NAR_CNb2YFgcFuICxpzy…"
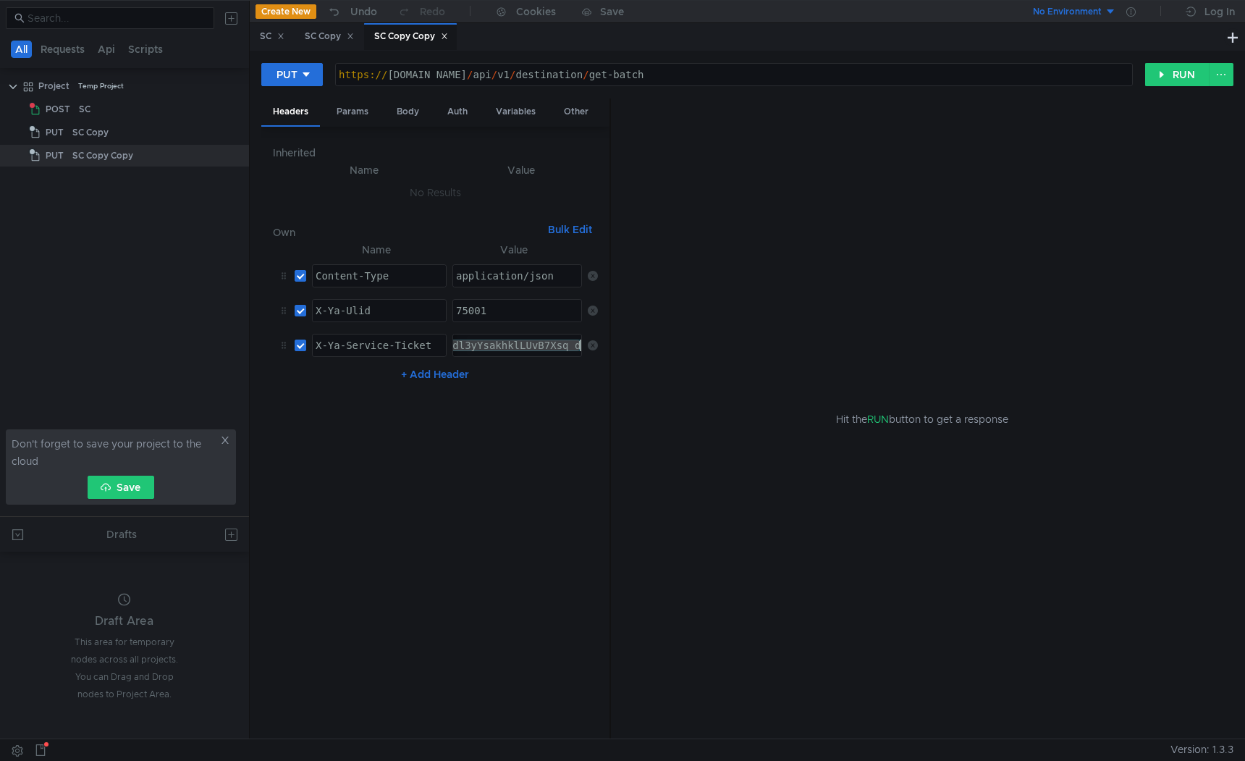
type textarea "3:serv:CP_-ARDq26PFBiIRCJWvexDzpX0ggdS8kaXU_gE:OIMTOAPlDqor5A8Pz1Ez0NAR_CNb2YFg…"
click at [297, 311] on input "checkbox" at bounding box center [301, 311] width 12 height 12
click at [300, 311] on input "checkbox" at bounding box center [301, 311] width 12 height 12
checkbox input "true"
click at [478, 316] on div "75001" at bounding box center [518, 322] width 130 height 35
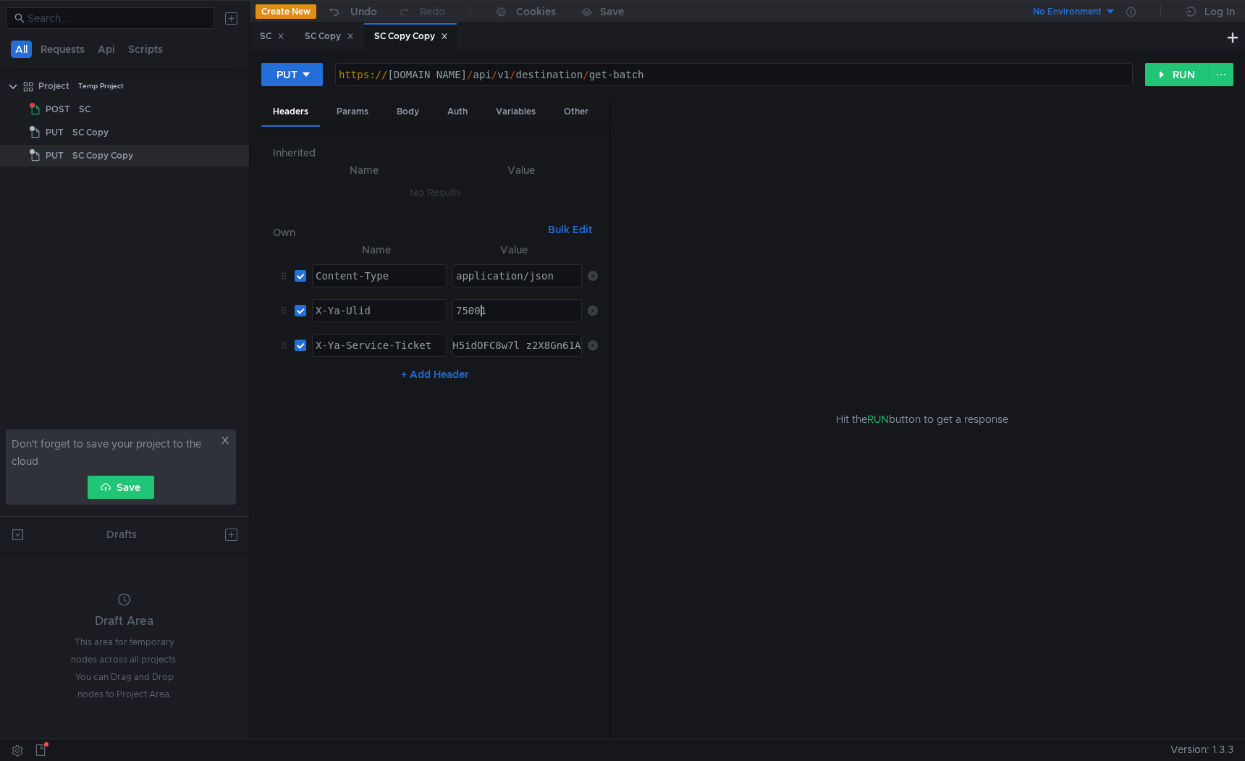
click at [478, 316] on div "75001" at bounding box center [518, 322] width 130 height 35
paste textarea "10001095925"
type textarea "10001095925"
click at [499, 406] on nz-table "Name Value Content-Type ההההההההההההההההההההההההההההההההההההההההההההההההההההההה…" at bounding box center [435, 484] width 325 height 486
drag, startPoint x: 389, startPoint y: 78, endPoint x: 436, endPoint y: 80, distance: 47.1
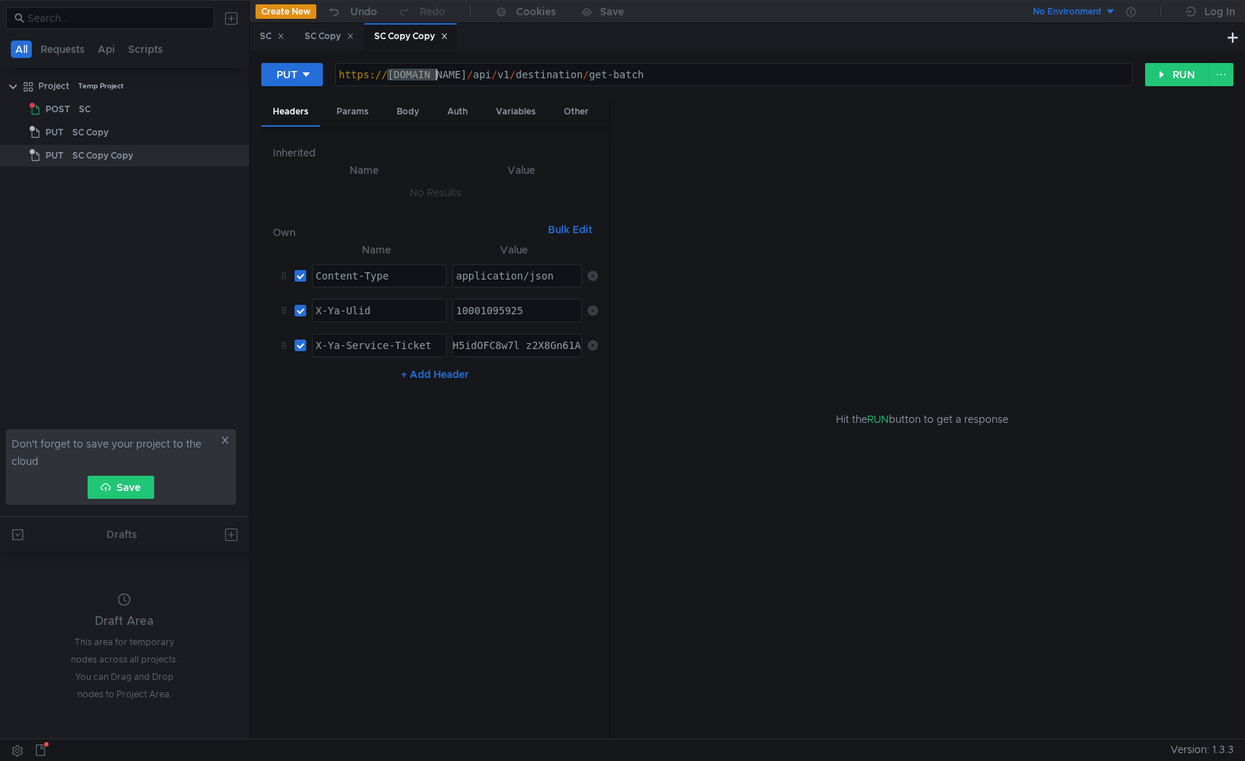
click at [436, 80] on div "https:// sc-int-0.vs.market.yandex.net / api / v1 / destination / get-batch" at bounding box center [734, 86] width 797 height 35
drag, startPoint x: 563, startPoint y: 75, endPoint x: 792, endPoint y: 68, distance: 228.8
click at [792, 69] on div "https:// ship.tst.vs.market.yandex.net / api / v1 / destination / get-batch" at bounding box center [734, 86] width 797 height 35
paste textarea "lms/ship/skip-transfer-act"
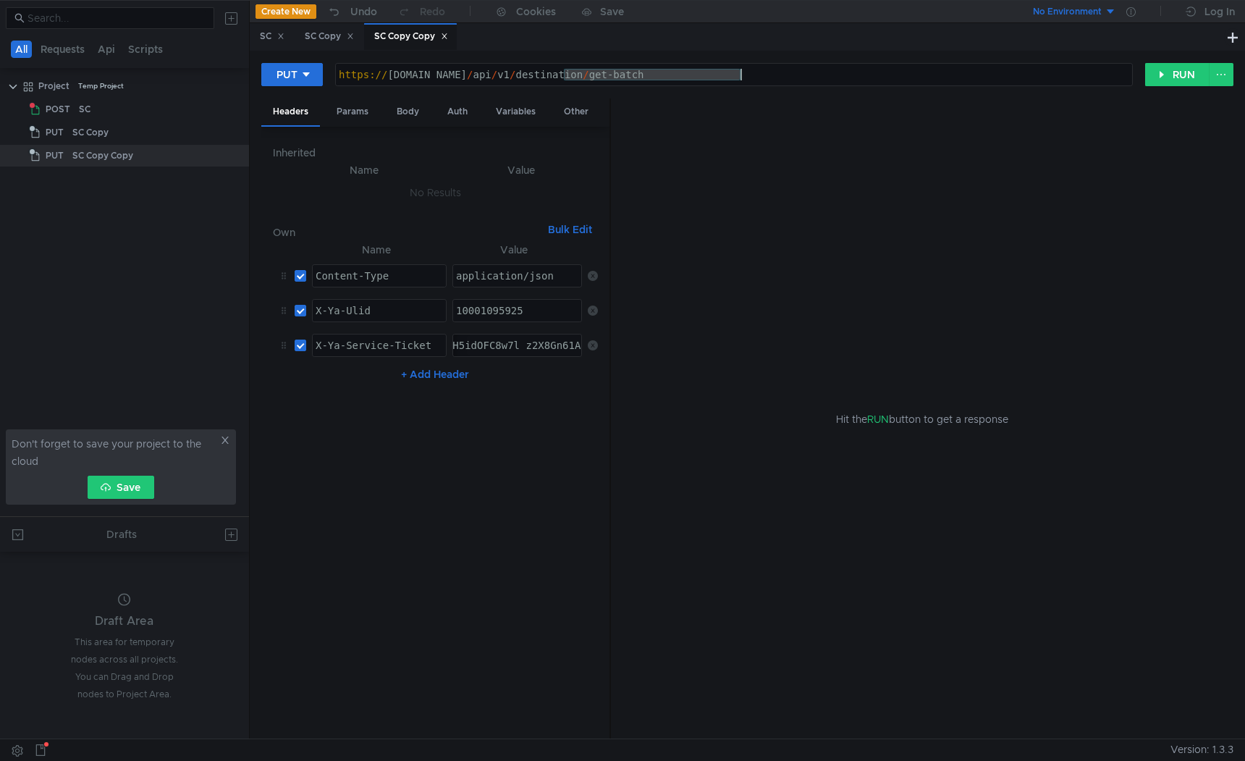
type textarea "https://ship.tst.vs.market.yandex.net/lms/ship/skip-transfer-act"
click at [410, 119] on div "Body" at bounding box center [408, 111] width 46 height 27
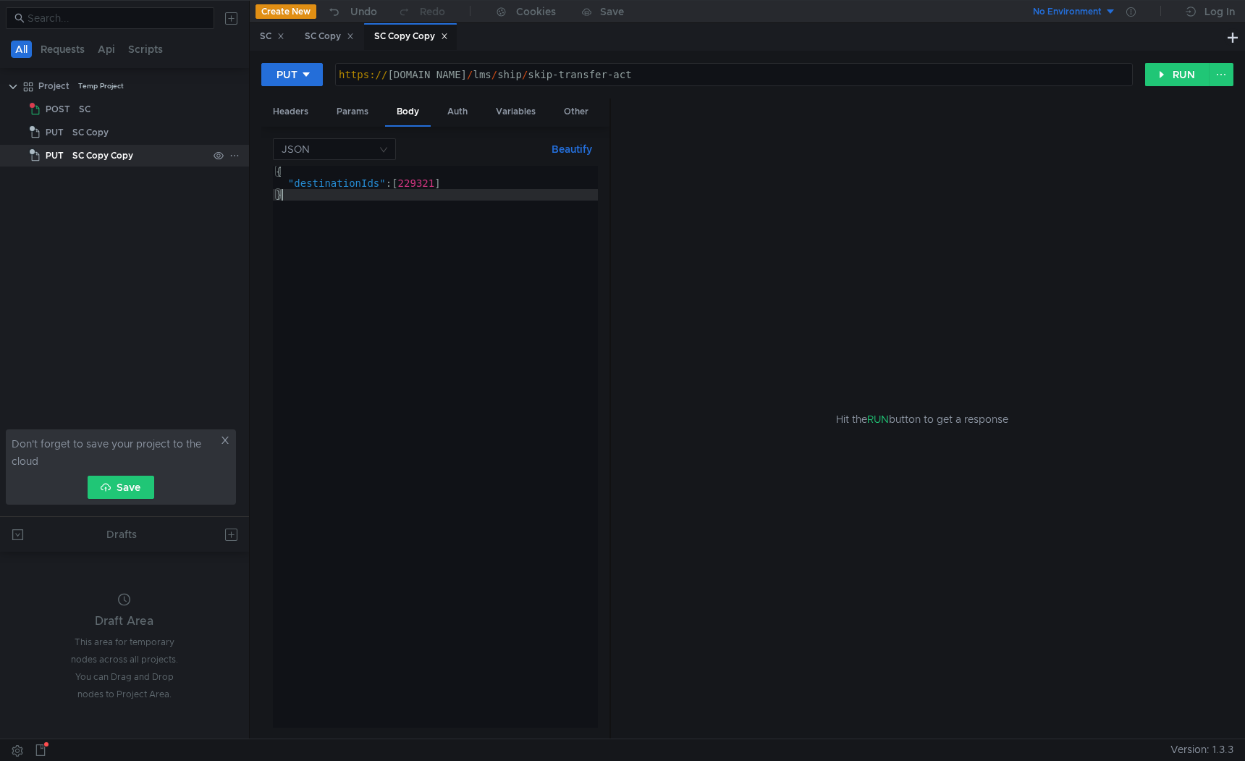
drag, startPoint x: 337, startPoint y: 204, endPoint x: 235, endPoint y: 152, distance: 115.2
click at [235, 152] on as-split "All Requests Api Scripts Project Temp Project POST SC PUT SC Copy PUT SC Copy C…" at bounding box center [622, 369] width 1245 height 738
type textarea "{ "destinationIds": [229321]"
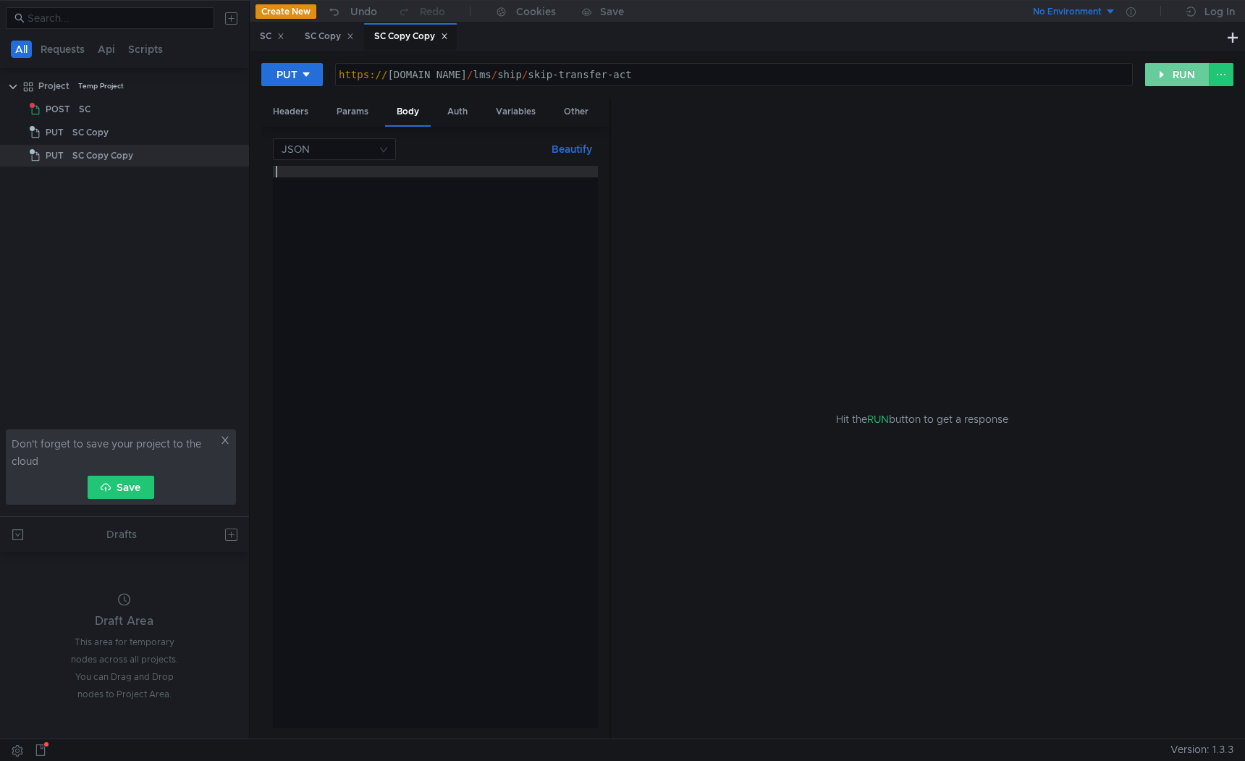
click at [1193, 67] on button "RUN" at bounding box center [1177, 74] width 64 height 23
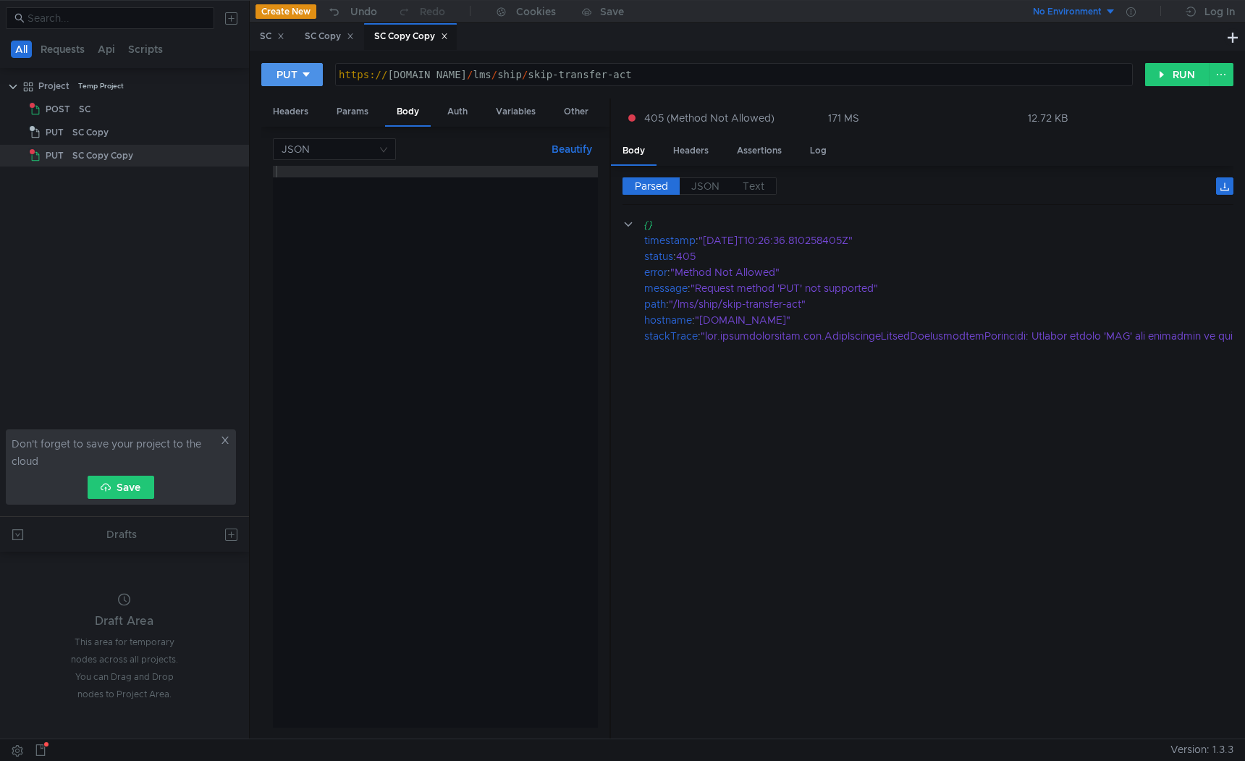
click at [306, 68] on div at bounding box center [306, 75] width 10 height 16
click at [298, 125] on li "POST" at bounding box center [292, 128] width 63 height 23
click at [1186, 84] on button "RUN" at bounding box center [1177, 74] width 64 height 23
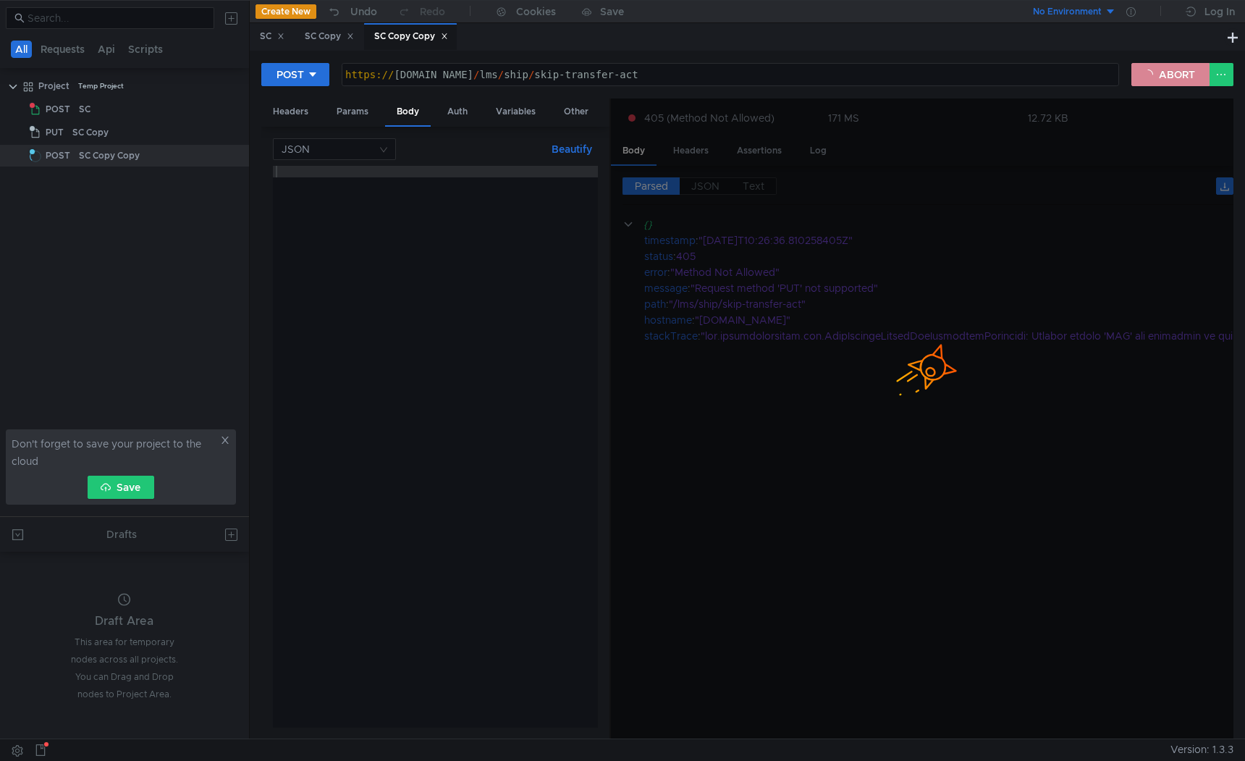
click at [1186, 84] on button "ABORT" at bounding box center [1170, 74] width 78 height 23
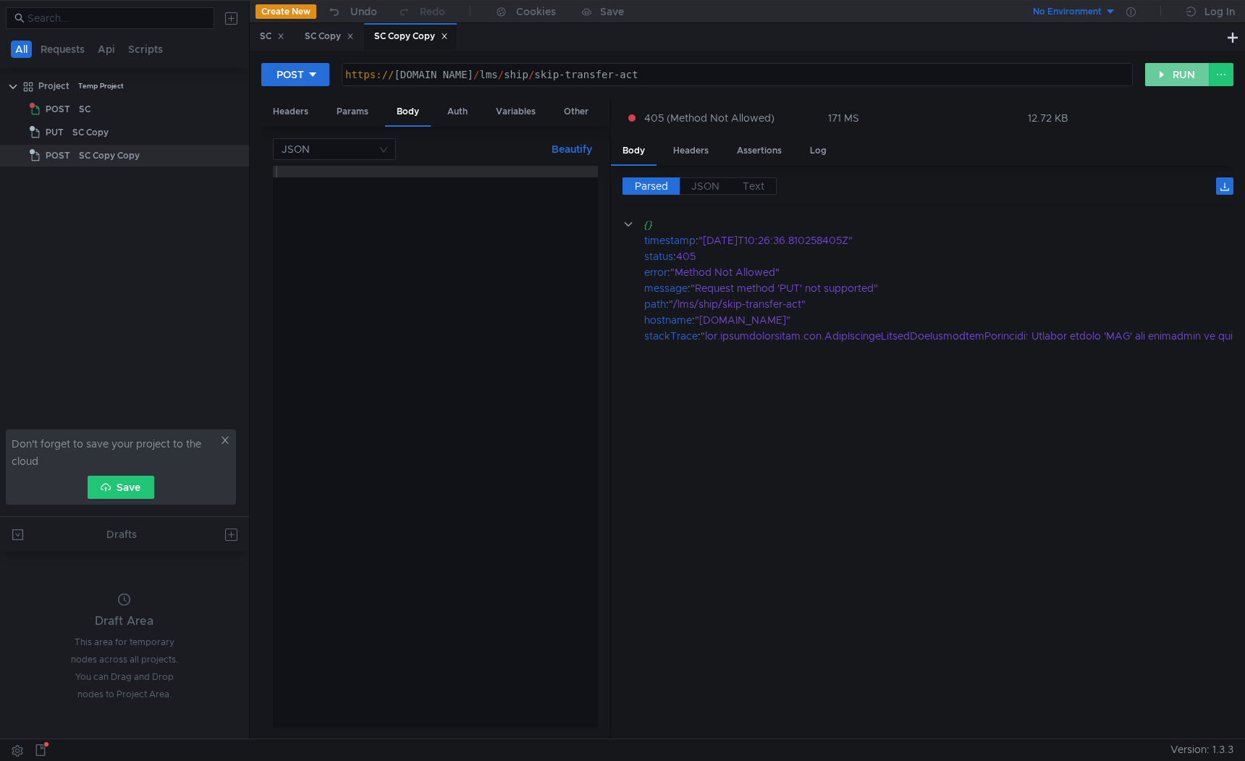
click at [1186, 84] on button "RUN" at bounding box center [1177, 74] width 64 height 23
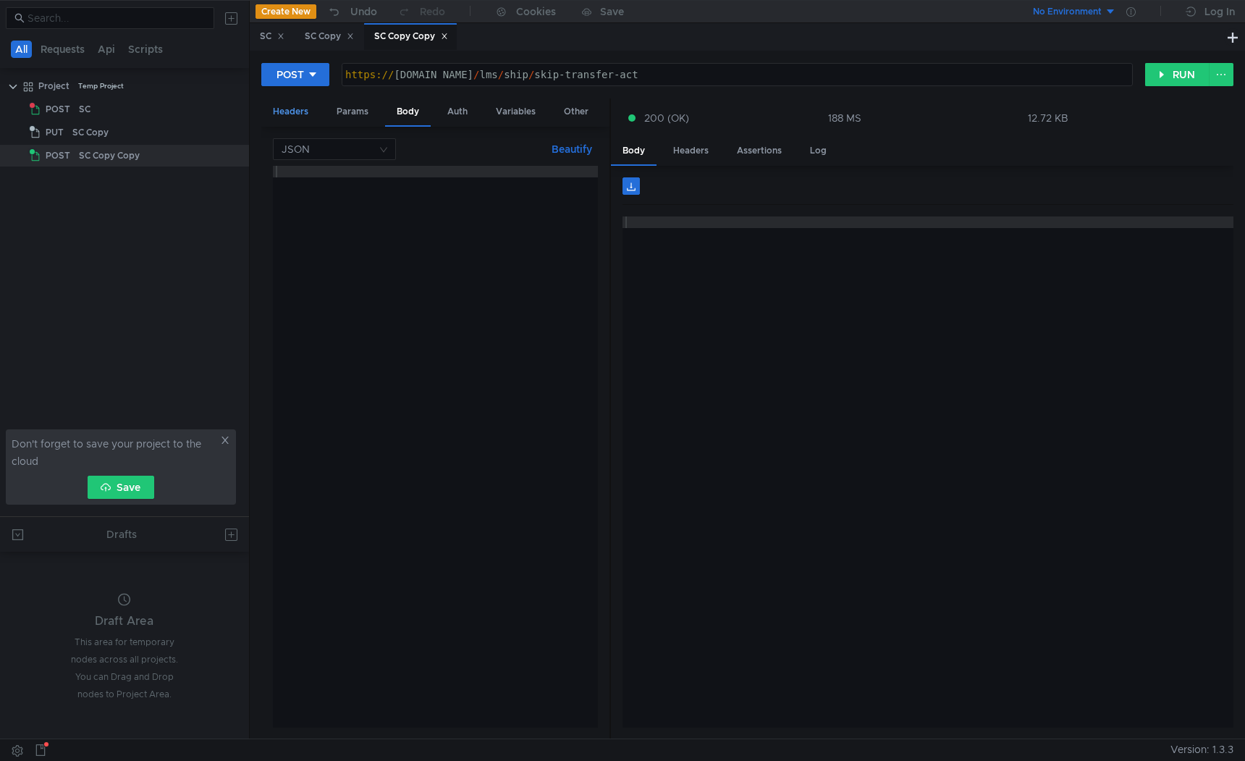
click at [292, 109] on div "Headers" at bounding box center [290, 111] width 59 height 27
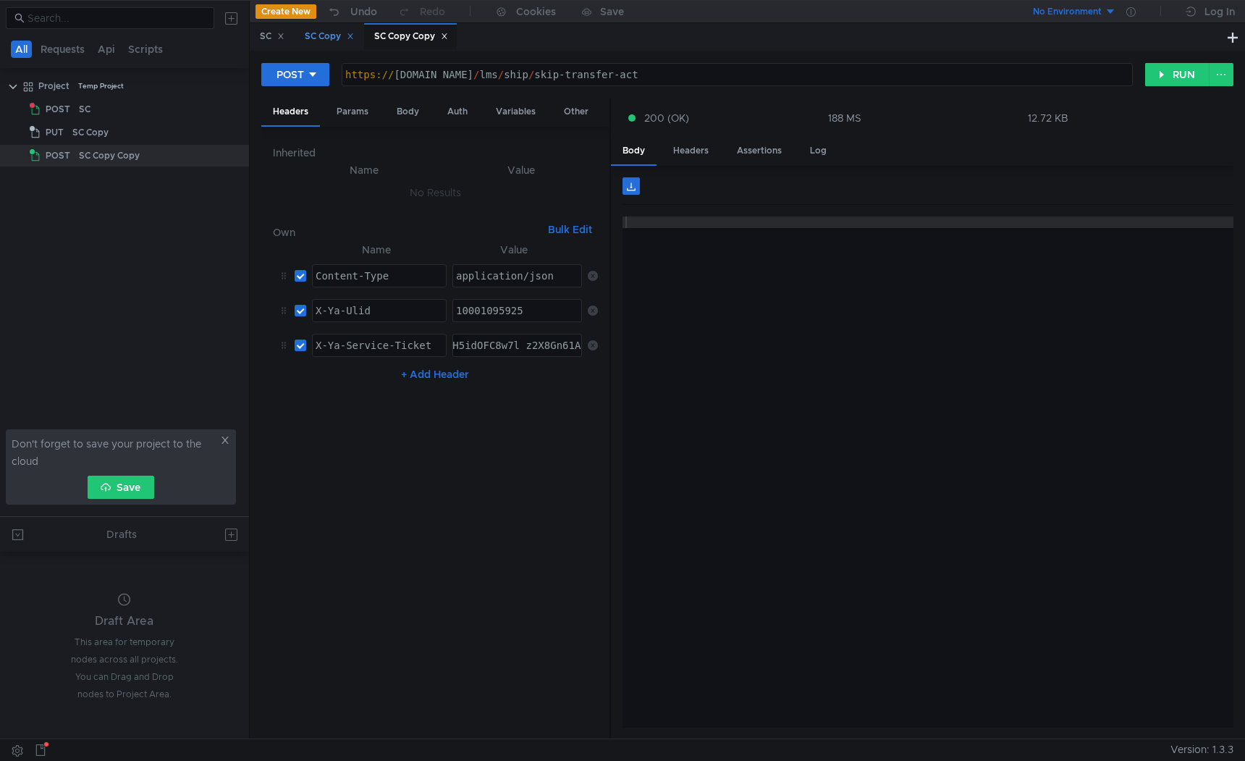
click at [334, 35] on div "SC Copy" at bounding box center [329, 36] width 49 height 15
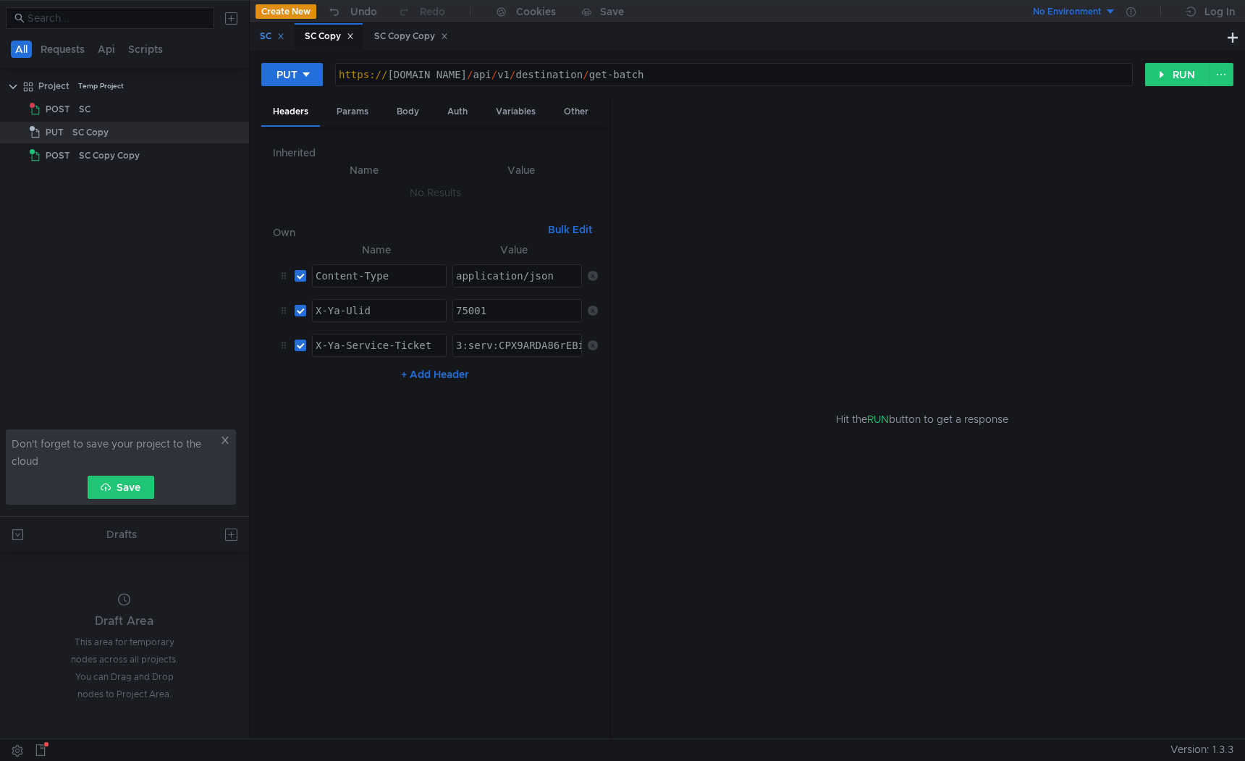
click at [263, 43] on div "SC" at bounding box center [272, 36] width 25 height 15
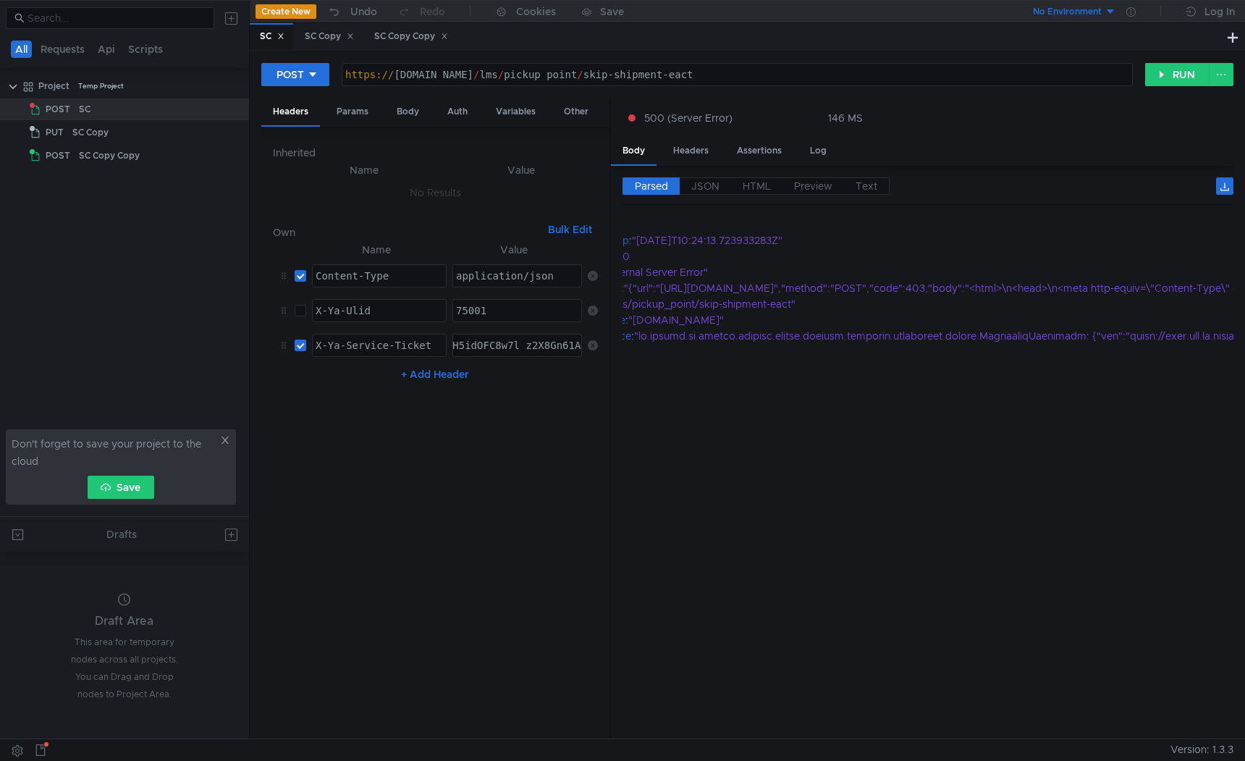
scroll to position [0, 0]
click at [1164, 81] on button "RUN" at bounding box center [1177, 74] width 64 height 23
click at [410, 38] on div "SC Copy Copy" at bounding box center [411, 36] width 74 height 15
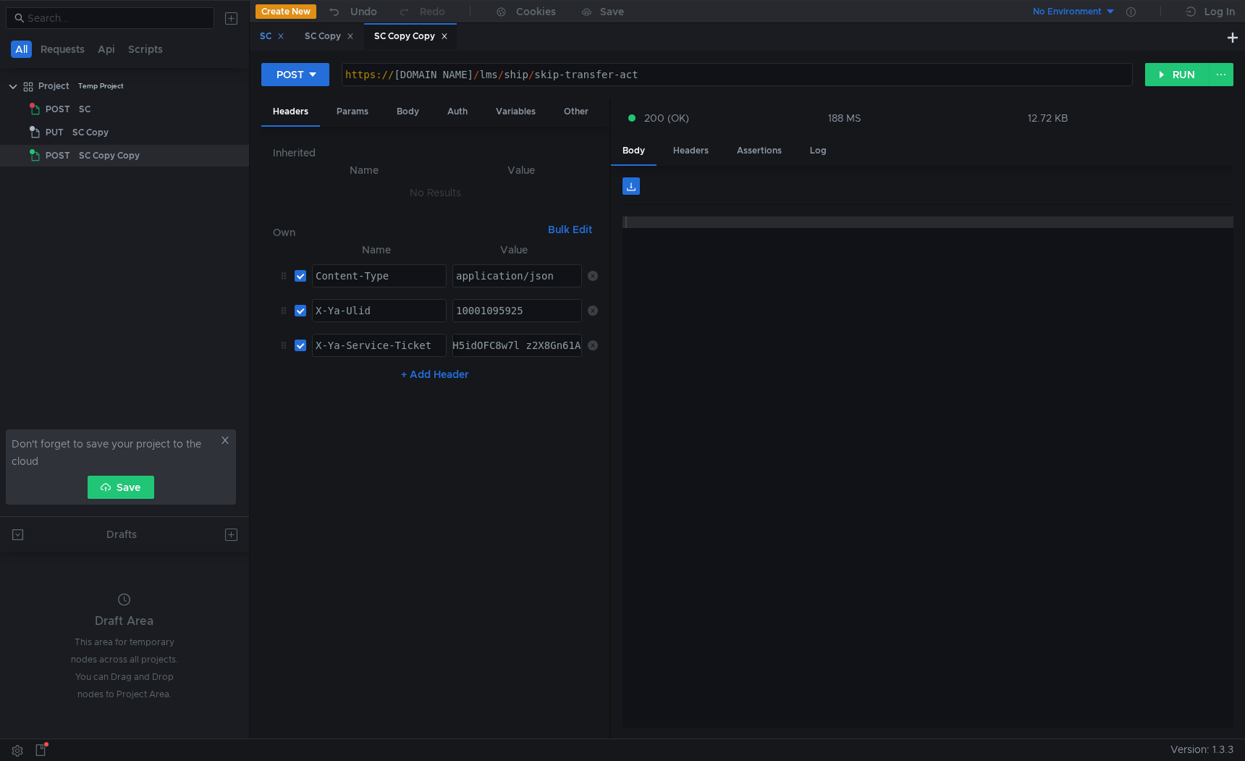
click at [261, 41] on div "SC" at bounding box center [272, 36] width 25 height 15
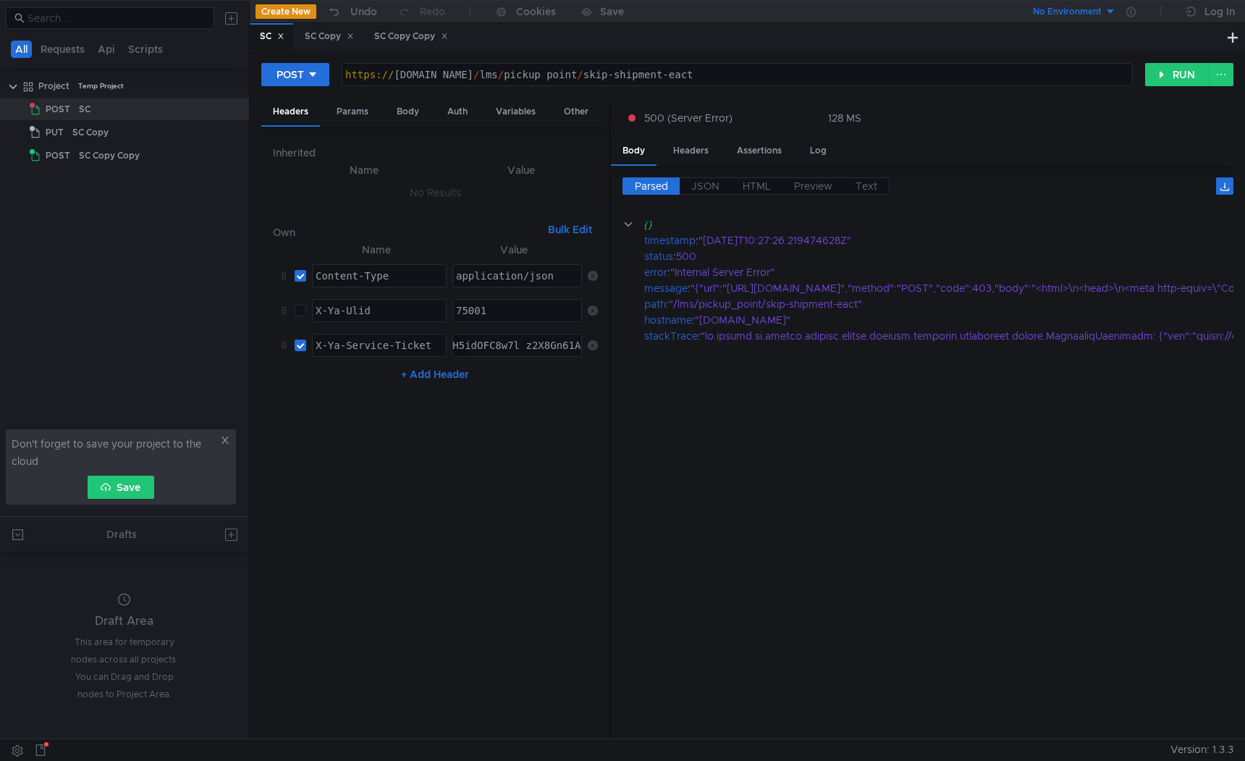
click at [296, 319] on td at bounding box center [297, 310] width 17 height 35
click at [297, 313] on input "checkbox" at bounding box center [301, 311] width 12 height 12
click at [1163, 83] on button "RUN" at bounding box center [1177, 74] width 64 height 23
click at [296, 311] on input "checkbox" at bounding box center [301, 311] width 12 height 12
checkbox input "false"
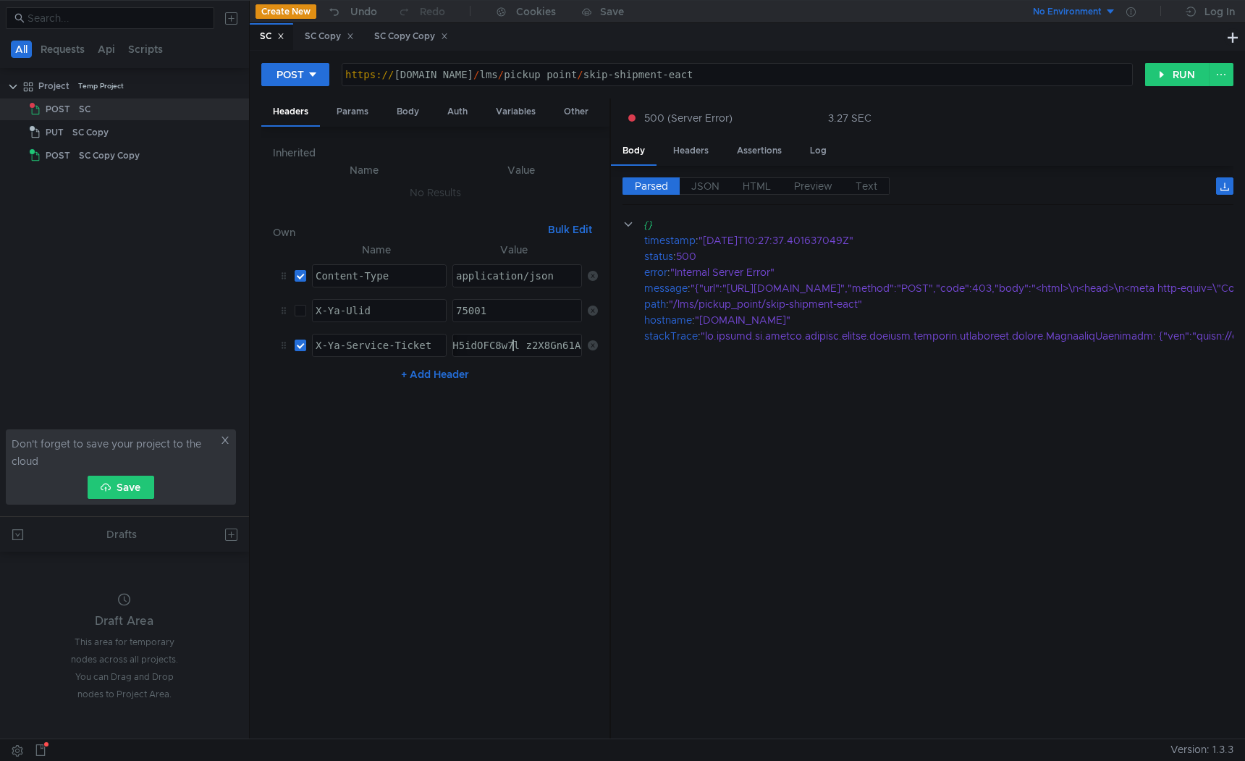
paste textarea "73qPFBiIRCPT3fBCVr3sggdS8kaXU_gE:d_YOuuMiOQJXSRIBc54iW8mvKcfQXoYRu5h2Bo5n7TUKp5…"
type textarea "3:serv:CP_-ARD73qPFBiIRCPT3fBCVr3sggdS8kaXU_gE:d_YOuuMiOQJXSRIBc54iW8mvKcfQXoYR…"
click at [1191, 67] on button "RUN" at bounding box center [1177, 74] width 64 height 23
click at [1188, 71] on button "RUN" at bounding box center [1177, 74] width 64 height 23
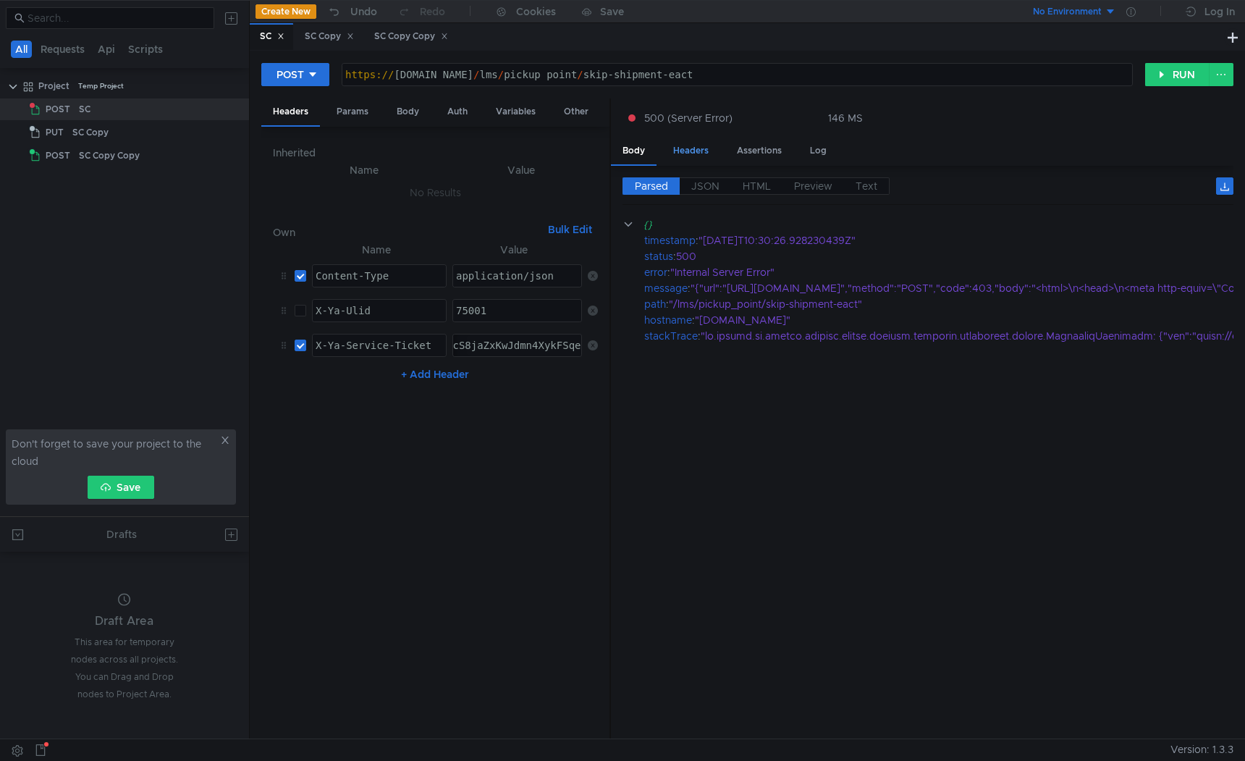
click at [712, 145] on div "Headers" at bounding box center [691, 151] width 59 height 27
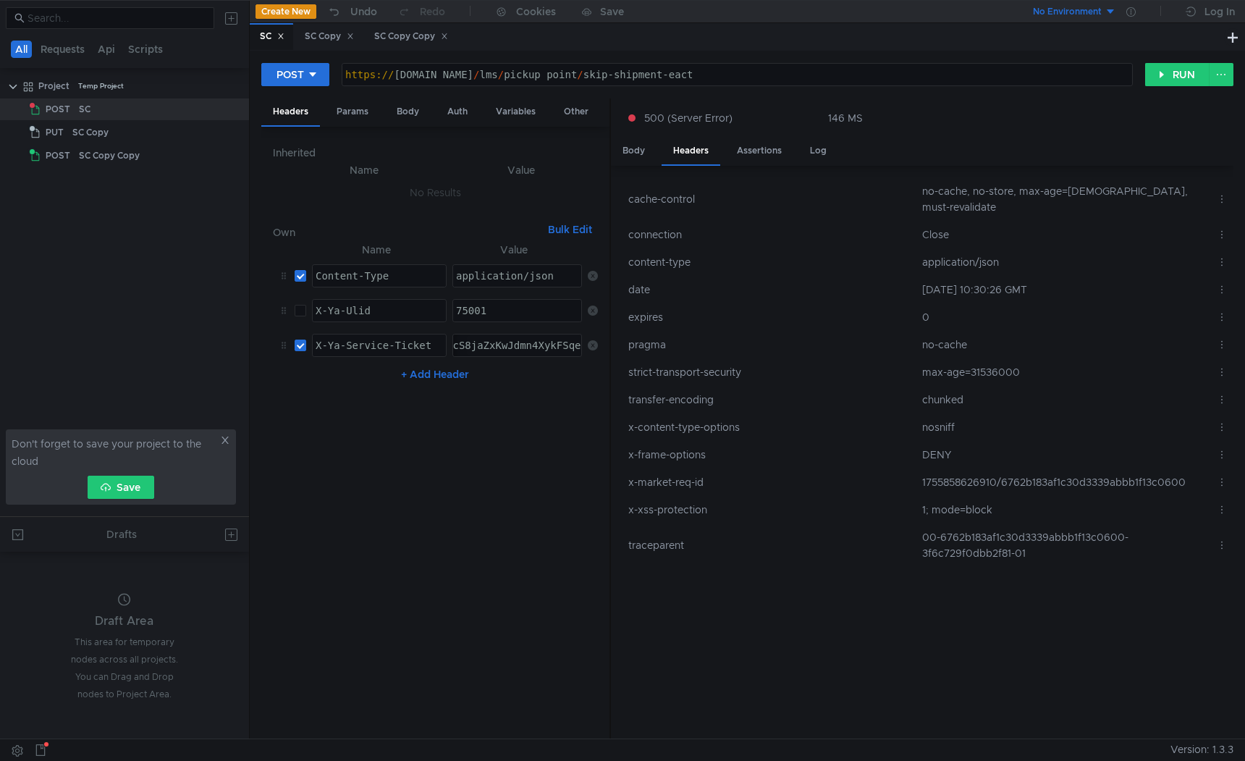
click at [1022, 468] on td "1755858626910/6762b183af1c30d3339abbb1f13c0600" at bounding box center [1063, 482] width 295 height 28
click at [1018, 468] on td "1755858626910/6762b183af1c30d3339abbb1f13c0600" at bounding box center [1063, 482] width 295 height 28
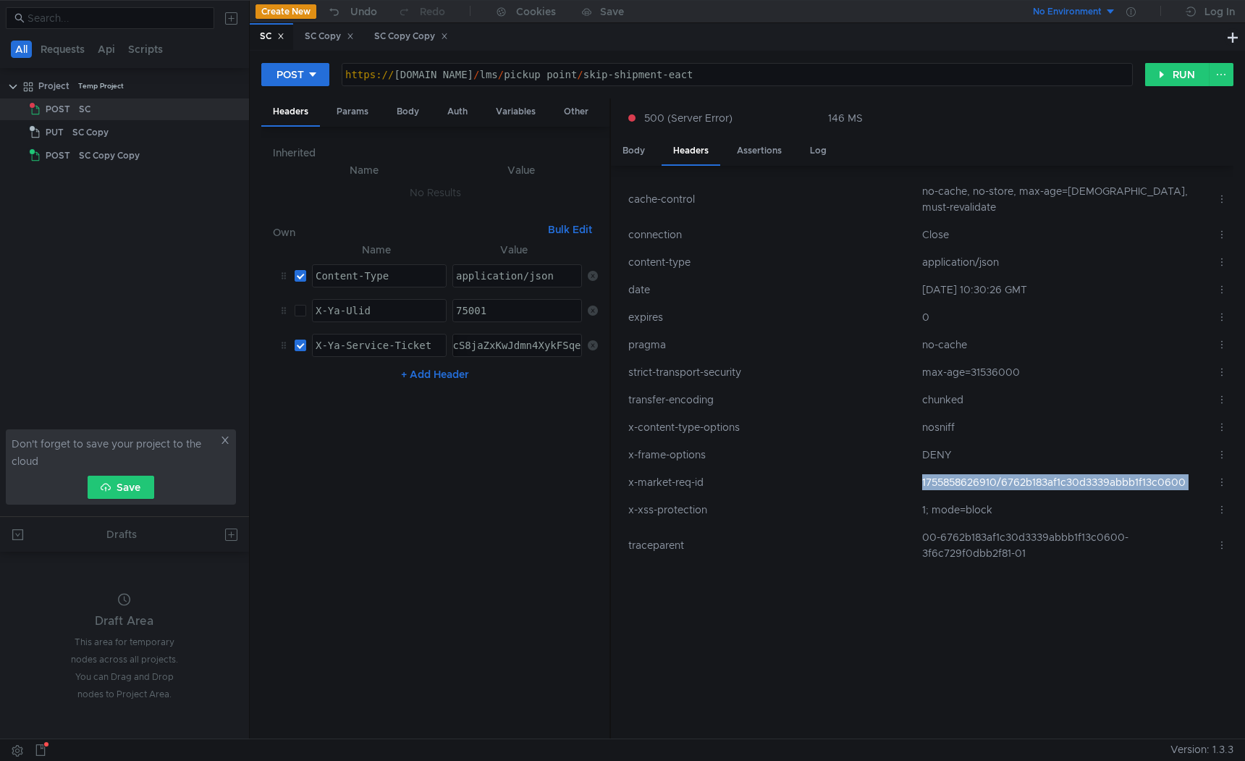
click at [1018, 468] on td "1755858626910/6762b183af1c30d3339abbb1f13c0600" at bounding box center [1063, 482] width 295 height 28
copy tr "1755858626910/6762b183af1c30d3339abbb1f13c0600"
click at [1175, 71] on button "RUN" at bounding box center [1177, 74] width 64 height 23
click at [594, 78] on div "https:// [DOMAIN_NAME] / lms / pickup_point / skip-shipment-eact" at bounding box center [737, 86] width 790 height 35
click at [1014, 468] on td "1755860974611/1437812f364d47eeccadaa3df23c0600" at bounding box center [1063, 482] width 295 height 28
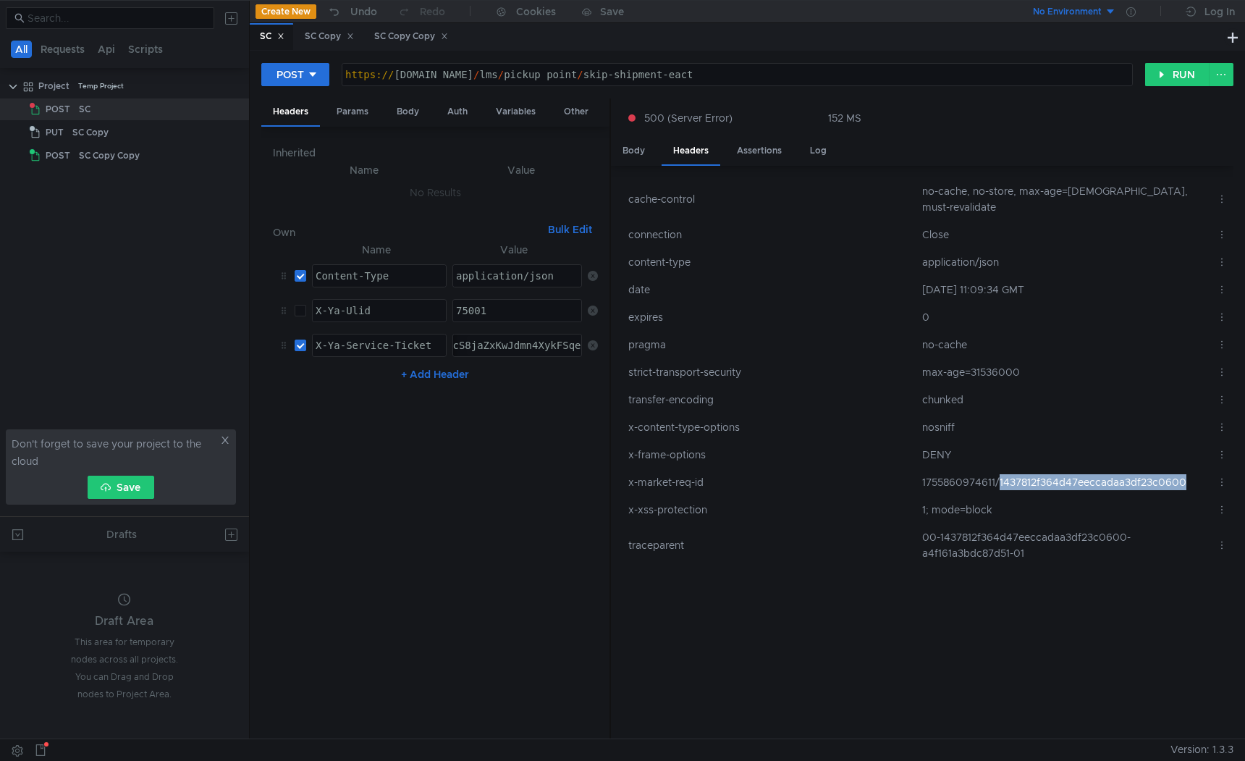
click at [1014, 468] on td "1755860974611/1437812f364d47eeccadaa3df23c0600" at bounding box center [1063, 482] width 295 height 28
copy tr "1755860974611/1437812f364d47eeccadaa3df23c0600"
drag, startPoint x: 394, startPoint y: 79, endPoint x: 588, endPoint y: 72, distance: 194.1
click at [588, 72] on div "https:// pvz-int.tst.vs.market.yandex.net / lms / pickup_point / skip-shipment-…" at bounding box center [737, 86] width 790 height 35
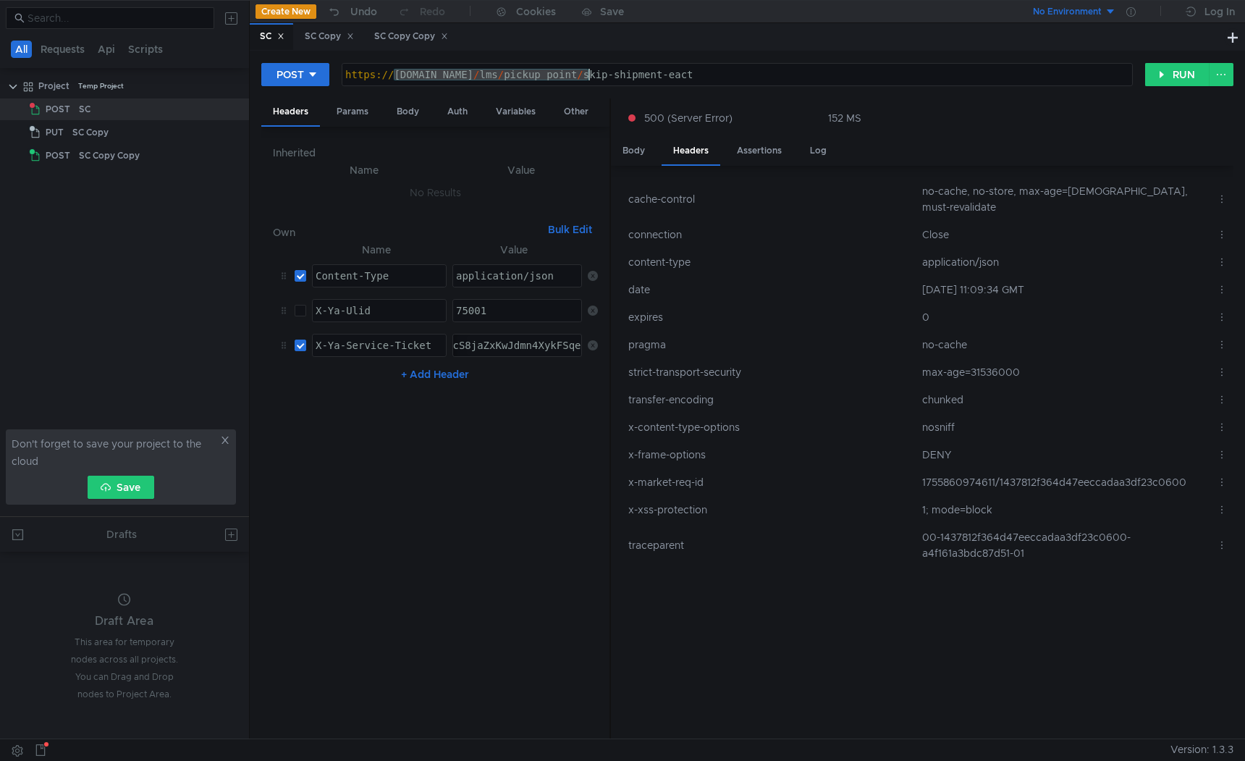
paste textarea "testing-pvz-int-pickuppoint-13.sas.yp-c"
click at [1165, 77] on button "RUN" at bounding box center [1177, 74] width 64 height 23
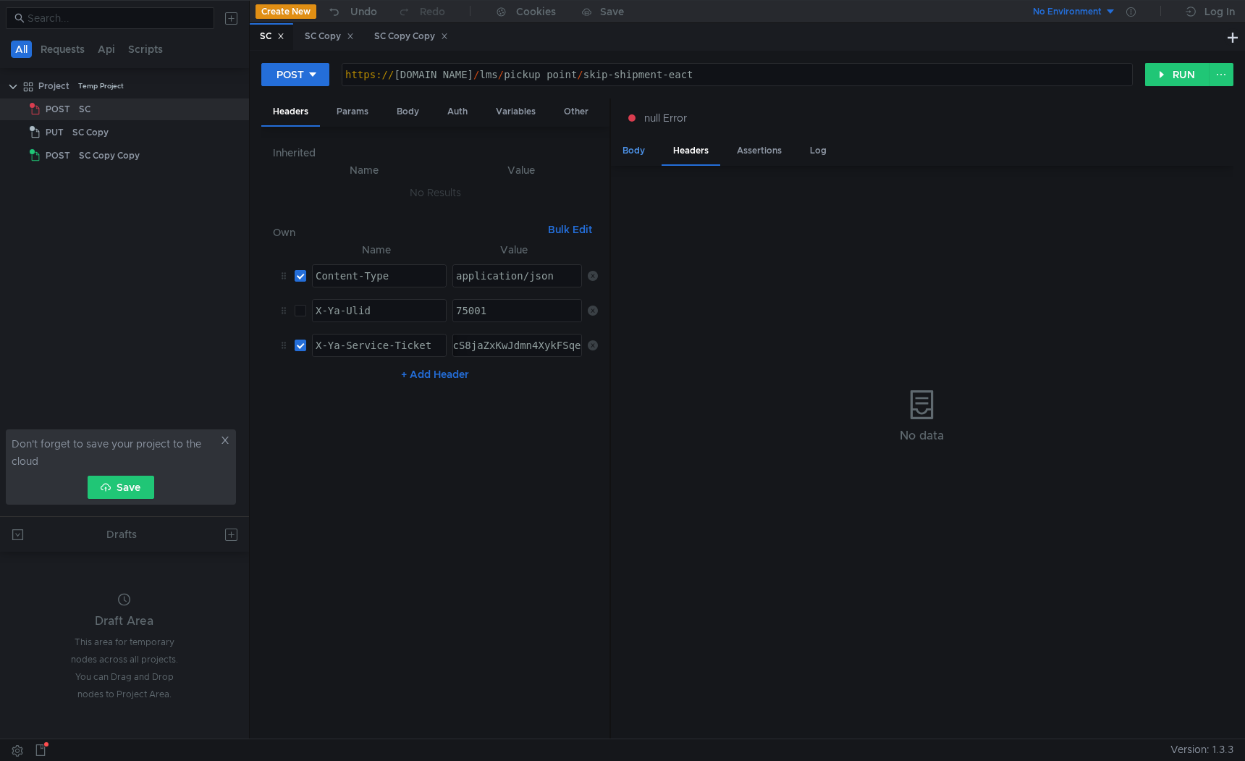
click at [643, 148] on div "Body" at bounding box center [634, 151] width 46 height 27
click at [636, 156] on div "Body" at bounding box center [634, 152] width 46 height 28
click at [698, 72] on div "https:// testing-pvz-int-pickuppoint-13.sas.yp-c.yandex.net / lms / pickup_poin…" at bounding box center [737, 86] width 790 height 35
click at [460, 78] on div "https:// pvz-int.tst.vs.market.yandex.net / lms / pickup_point / skip-shipment-…" at bounding box center [737, 86] width 790 height 35
drag, startPoint x: 460, startPoint y: 75, endPoint x: 392, endPoint y: 75, distance: 68.8
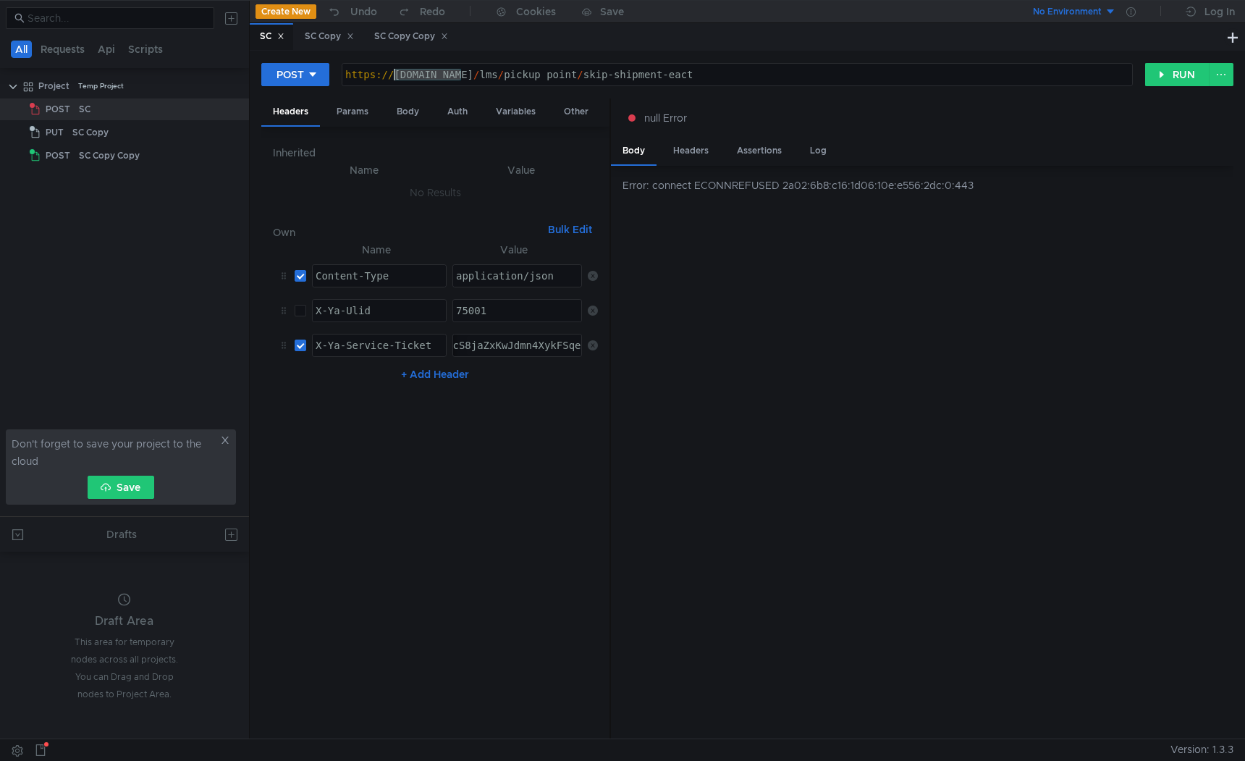
click at [392, 75] on div "https:// pvz-int.tst.vs.market.yandex.net / lms / pickup_point / skip-shipment-…" at bounding box center [737, 86] width 790 height 35
paste textarea "testing-pvz-int-pickuppoint-13.sas.yp-c.yandex.ne"
drag, startPoint x: 827, startPoint y: 77, endPoint x: 393, endPoint y: 75, distance: 433.5
click at [393, 75] on div "https:// testing-pvz-int-pickuppoint-13.sas.yp-c.yandex.net.vs.market.yandex.ne…" at bounding box center [737, 86] width 790 height 35
paste textarea
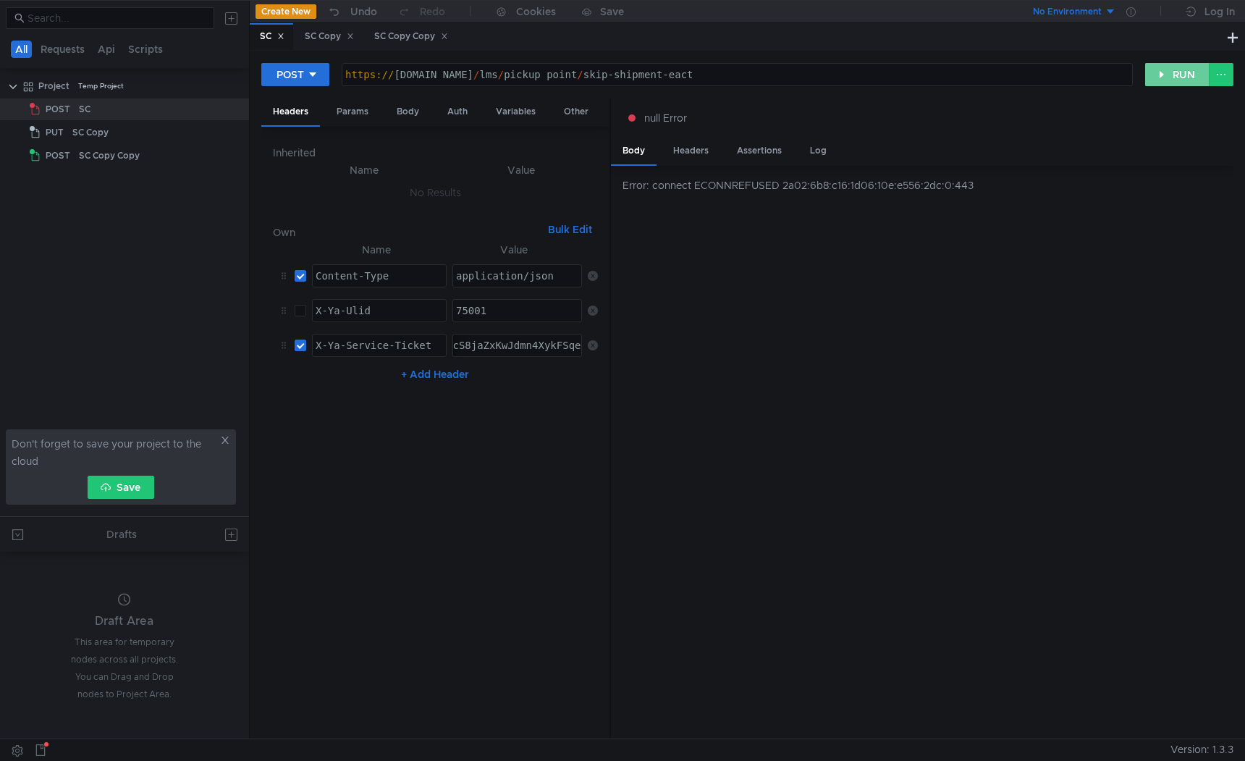
click at [1169, 81] on button "RUN" at bounding box center [1177, 74] width 64 height 23
click at [684, 85] on div "https://testing-pvz-int-pickuppoint-13.sas.yp-c.yandex.net/lms/pickup_point/ski…" at bounding box center [737, 74] width 791 height 23
click at [696, 68] on div "https:// testing-pvz-int-pickuppoint-13.sas.yp-c.yandex.net.vs.market.yandex.ne…" at bounding box center [737, 75] width 790 height 22
type textarea "[URL][DOMAIN_NAME]"
click at [1185, 73] on button "RUN" at bounding box center [1177, 74] width 64 height 23
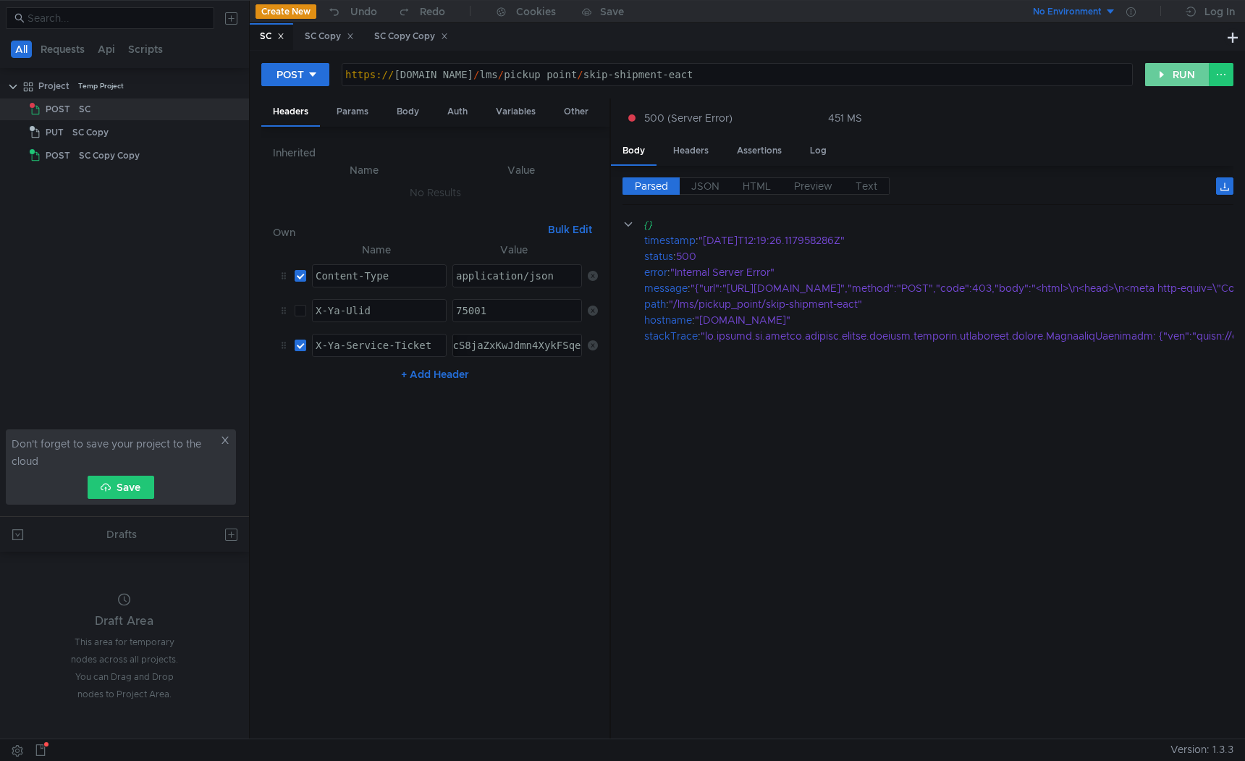
click at [1185, 73] on button "RUN" at bounding box center [1177, 74] width 64 height 23
click at [1185, 74] on button "RUN" at bounding box center [1177, 74] width 64 height 23
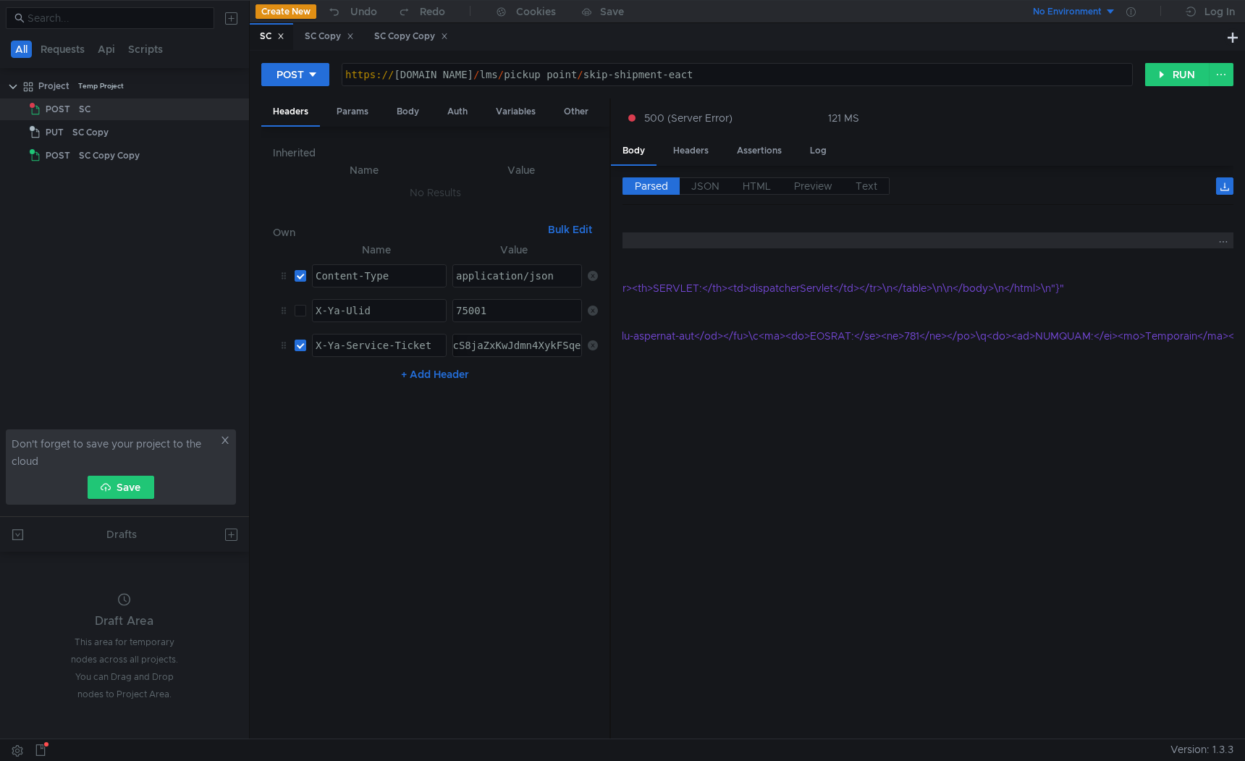
scroll to position [0, 2194]
click at [1178, 84] on button "RUN" at bounding box center [1177, 74] width 64 height 23
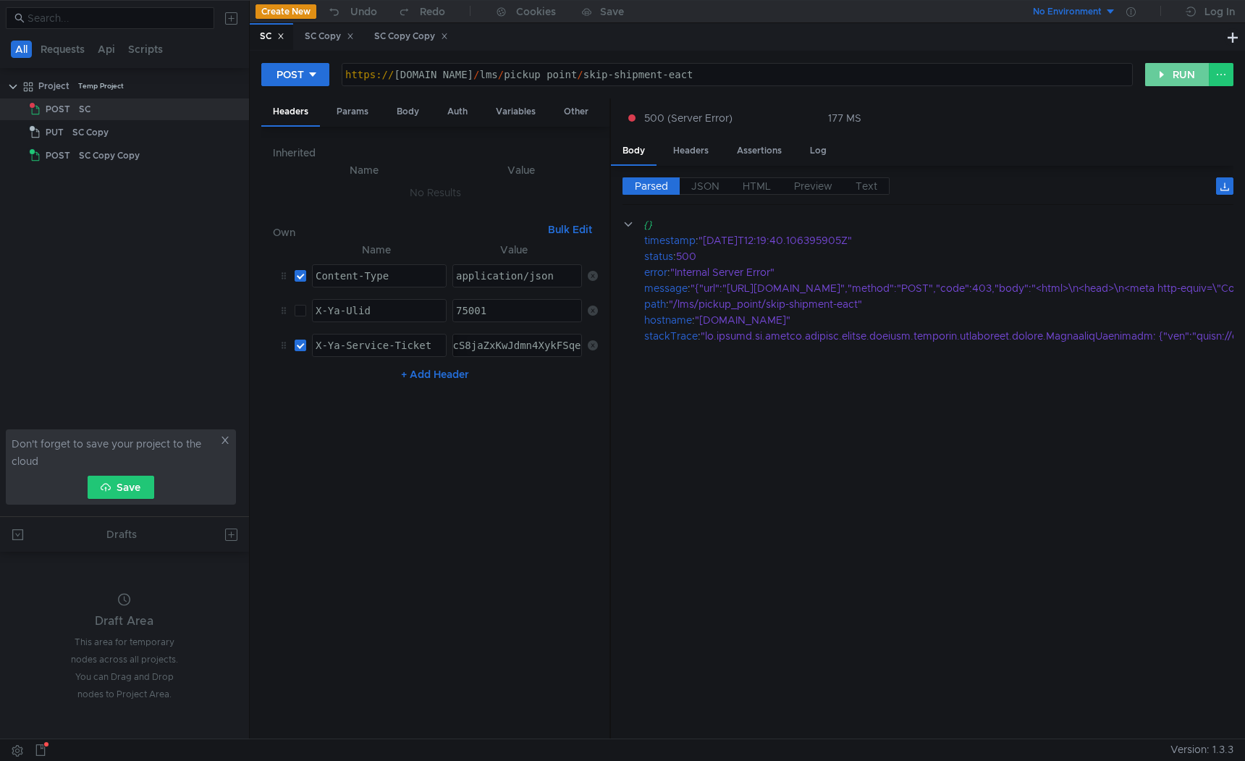
click at [1166, 73] on button "RUN" at bounding box center [1177, 74] width 64 height 23
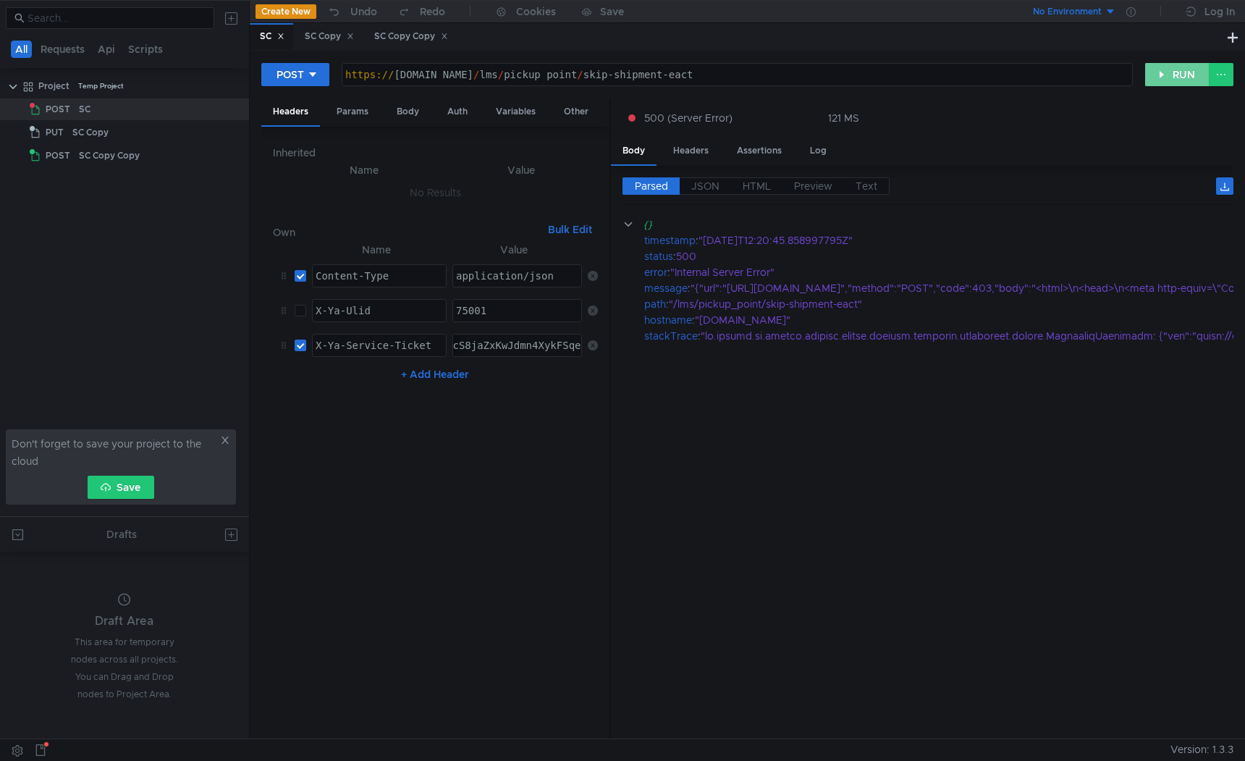
click at [1147, 78] on button "RUN" at bounding box center [1177, 74] width 64 height 23
click at [400, 109] on div "Body" at bounding box center [408, 111] width 46 height 27
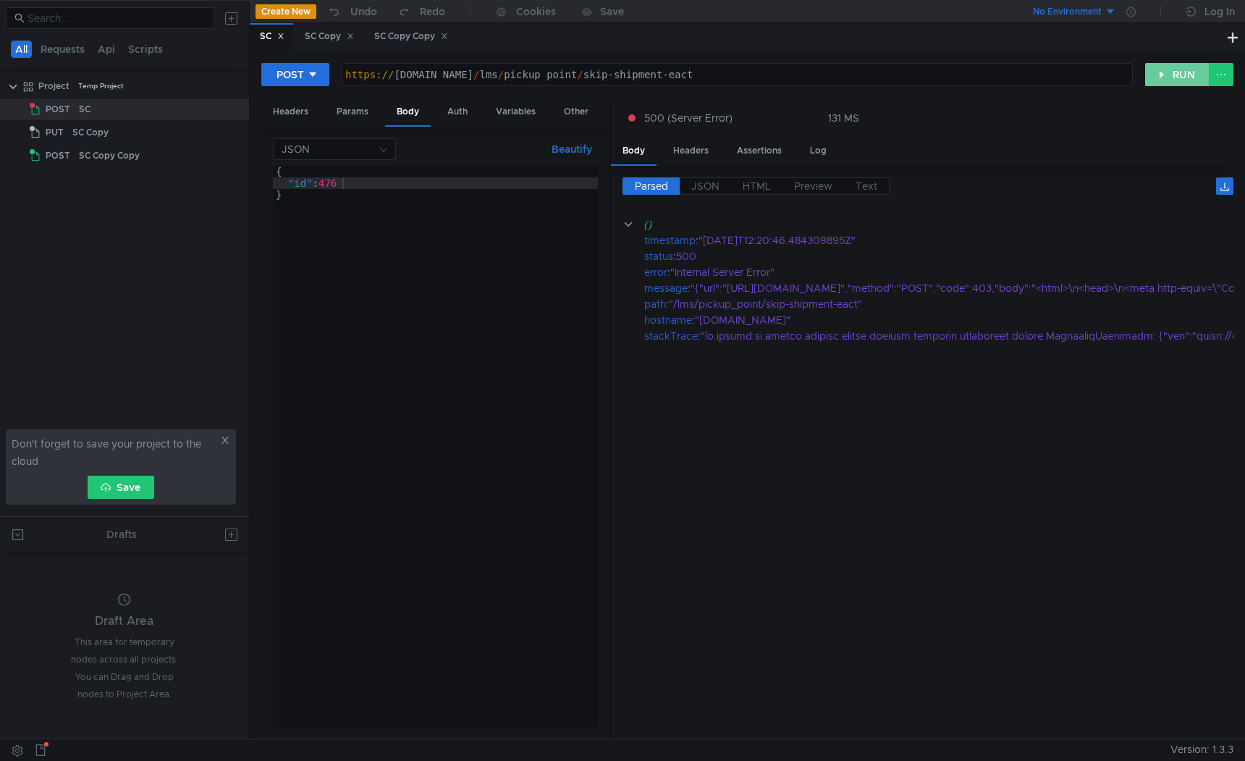
click at [1199, 76] on button "RUN" at bounding box center [1177, 74] width 64 height 23
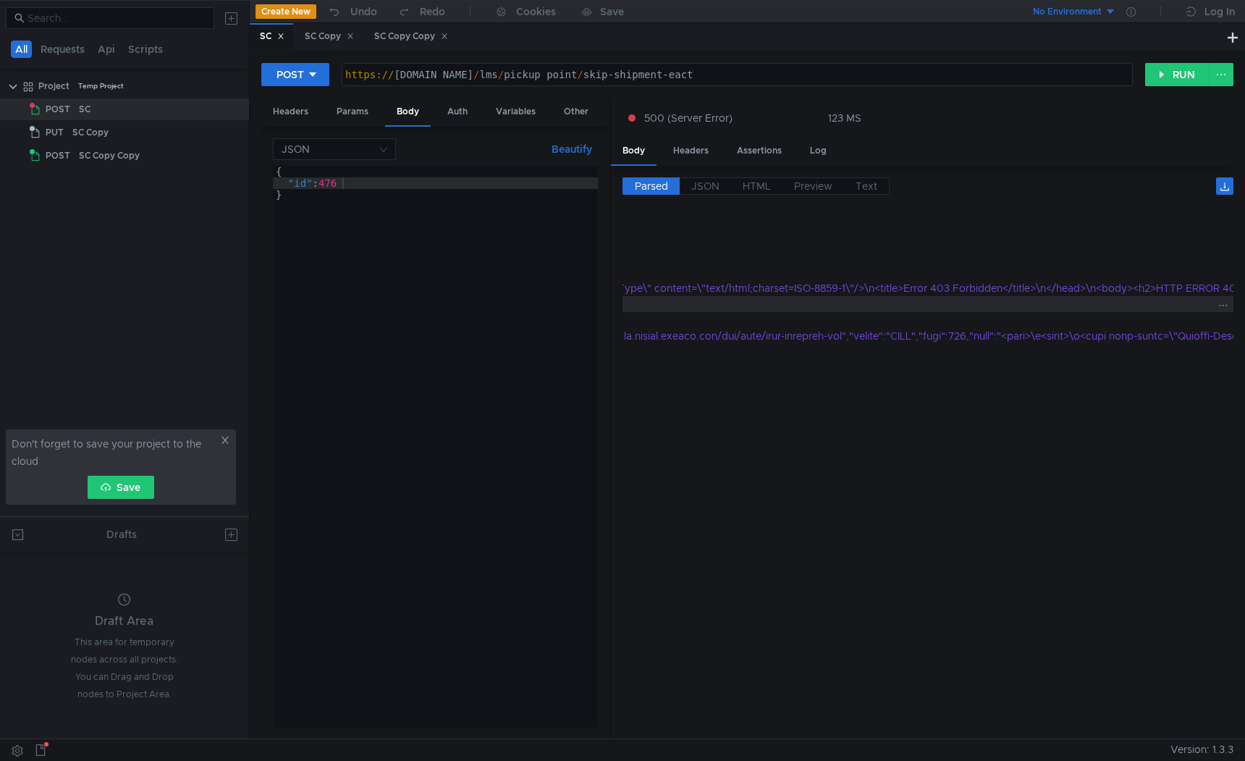
scroll to position [0, 647]
click at [695, 152] on div "Headers" at bounding box center [691, 151] width 59 height 27
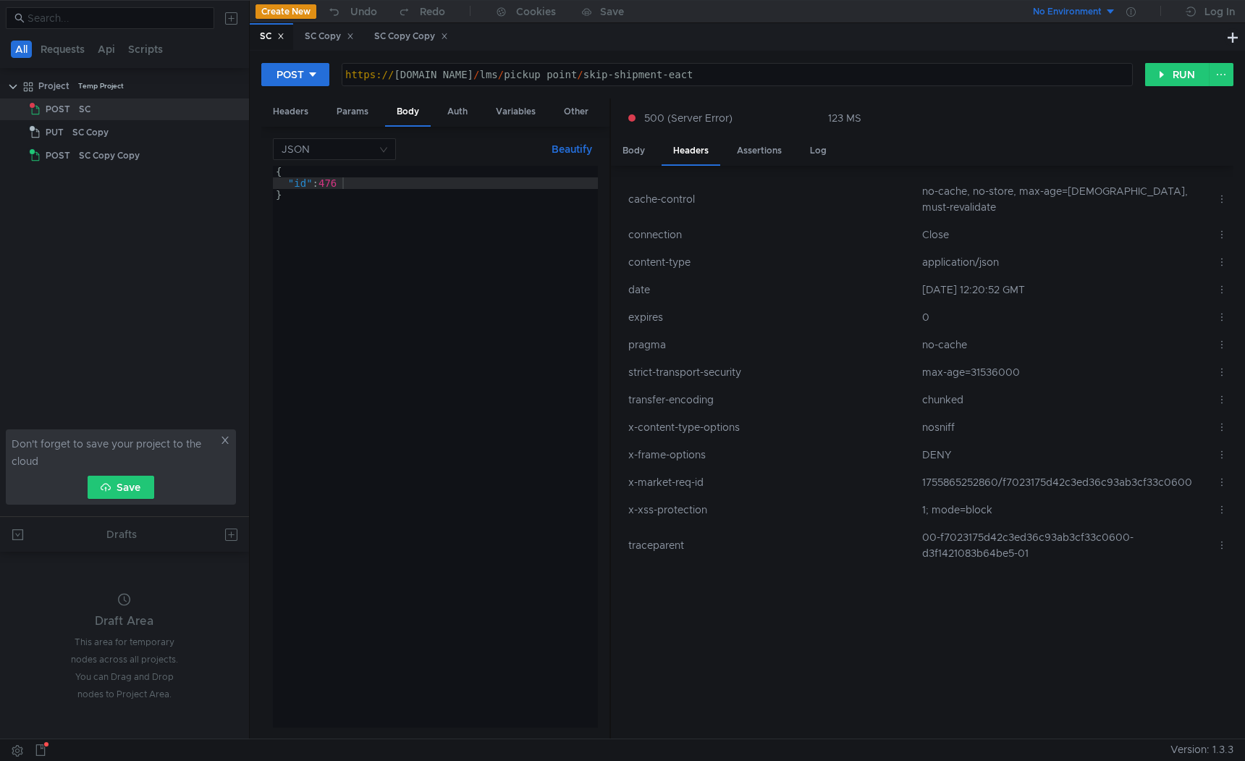
click at [1002, 468] on td "1755865252860/f7023175d42c3ed36c93ab3cf33c0600" at bounding box center [1063, 482] width 295 height 28
copy tr "1755865252860/f7023175d42c3ed36c93ab3cf33c0600"
